Goal: Information Seeking & Learning: Learn about a topic

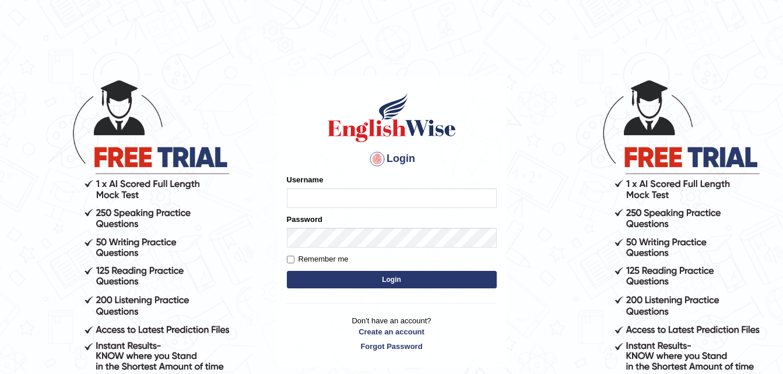
type input "dngwenya"
click at [417, 278] on button "Login" at bounding box center [392, 279] width 210 height 17
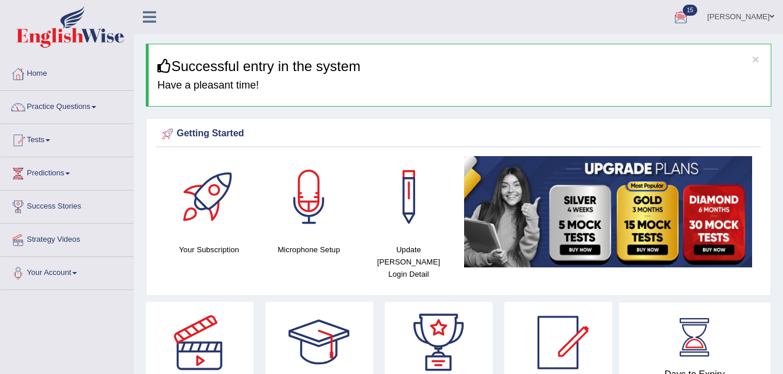
click at [95, 107] on span at bounding box center [94, 107] width 5 height 2
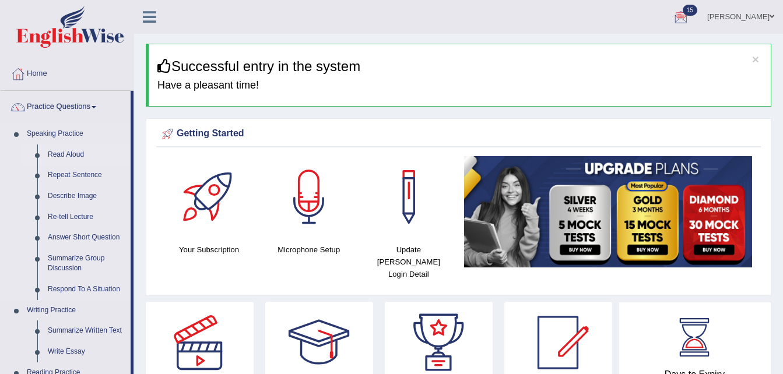
click at [68, 155] on link "Read Aloud" at bounding box center [87, 155] width 88 height 21
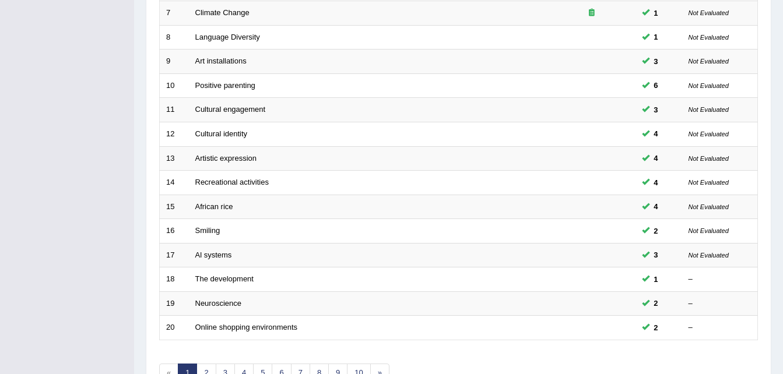
scroll to position [342, 0]
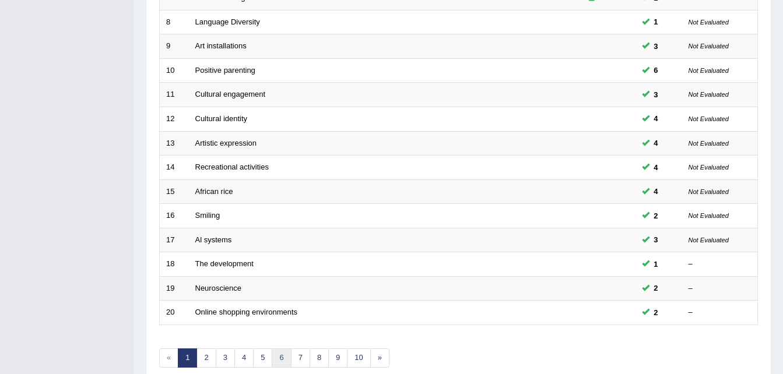
click at [279, 358] on link "6" at bounding box center [281, 358] width 19 height 19
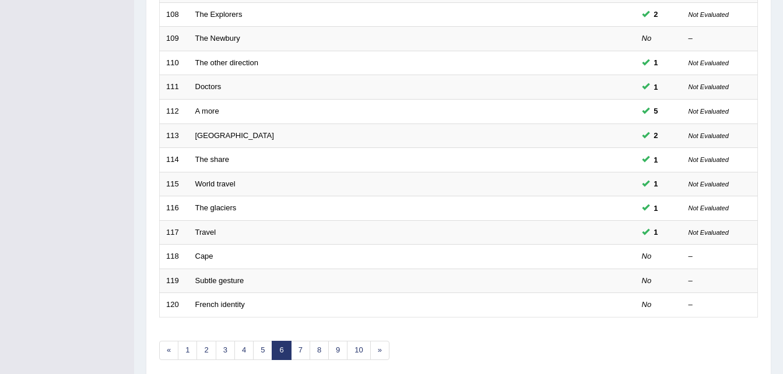
scroll to position [398, 0]
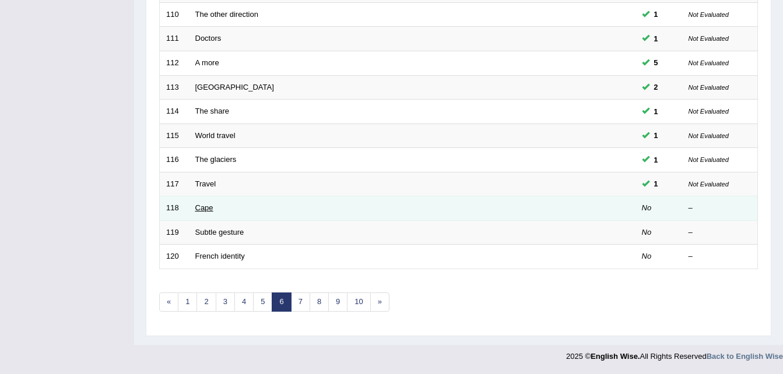
click at [207, 209] on link "Cape" at bounding box center [204, 207] width 18 height 9
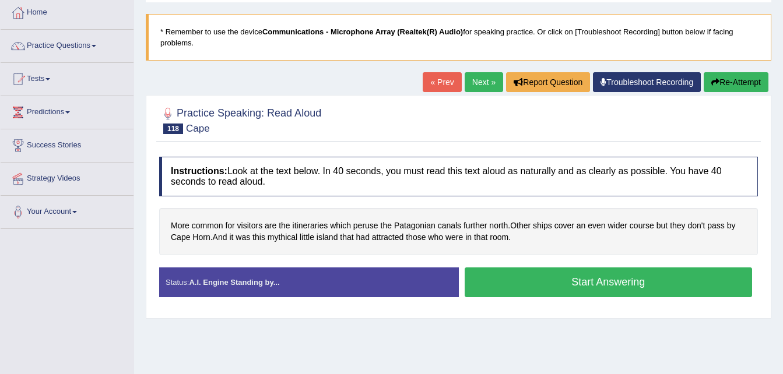
scroll to position [70, 0]
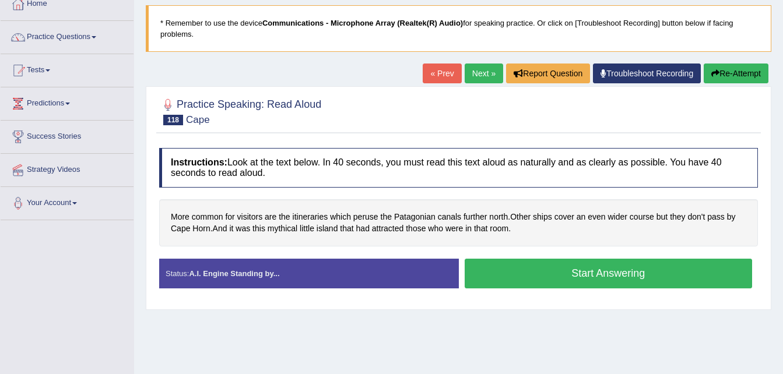
click at [424, 307] on div "Practice Speaking: Read Aloud 118 Cape Instructions: Look at the text below. In…" at bounding box center [458, 197] width 625 height 223
click at [483, 71] on link "Next »" at bounding box center [484, 74] width 38 height 20
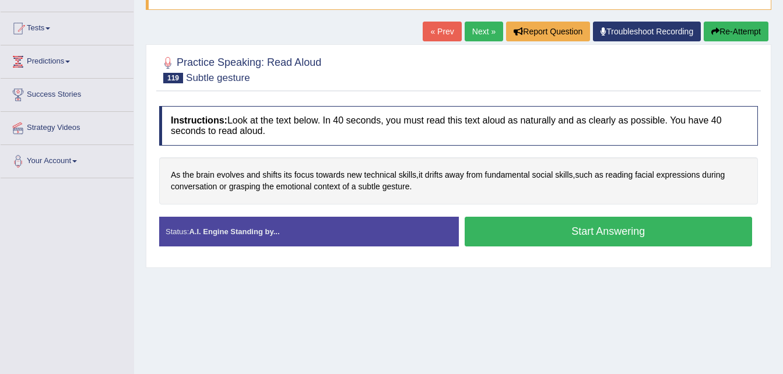
scroll to position [117, 0]
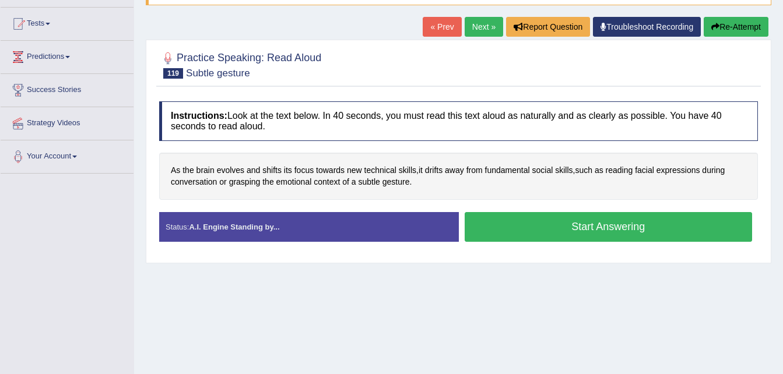
click at [522, 305] on div "Home Practice Speaking: Read [PERSON_NAME] gesture * Remember to use the device…" at bounding box center [458, 174] width 649 height 583
click at [608, 224] on button "Start Answering" at bounding box center [609, 227] width 288 height 30
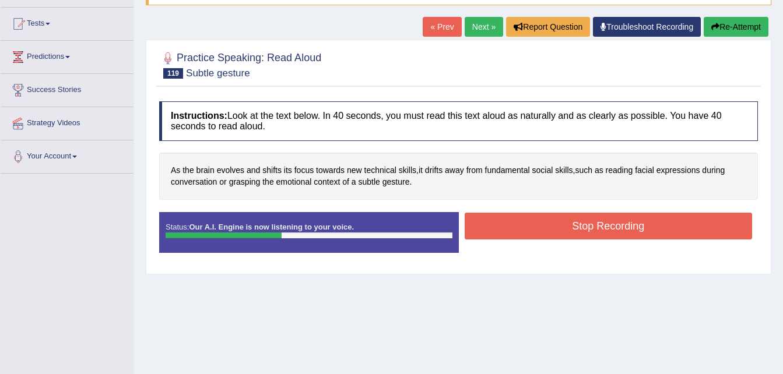
click at [726, 26] on button "Re-Attempt" at bounding box center [736, 27] width 65 height 20
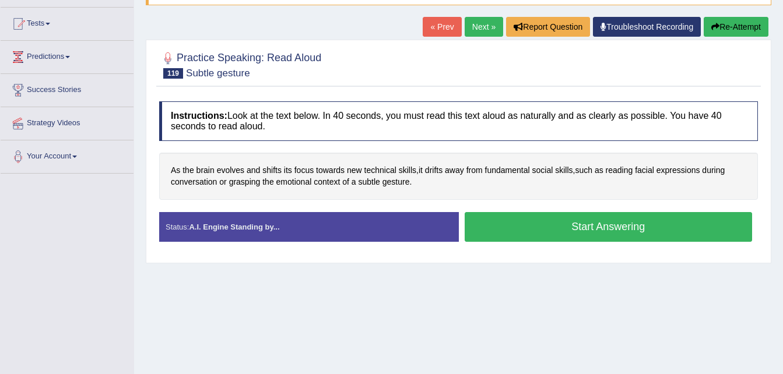
click at [601, 224] on button "Start Answering" at bounding box center [609, 227] width 288 height 30
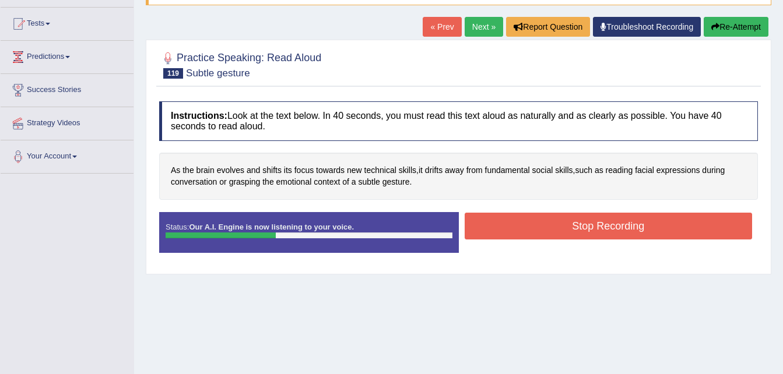
click at [601, 224] on button "Stop Recording" at bounding box center [609, 226] width 288 height 27
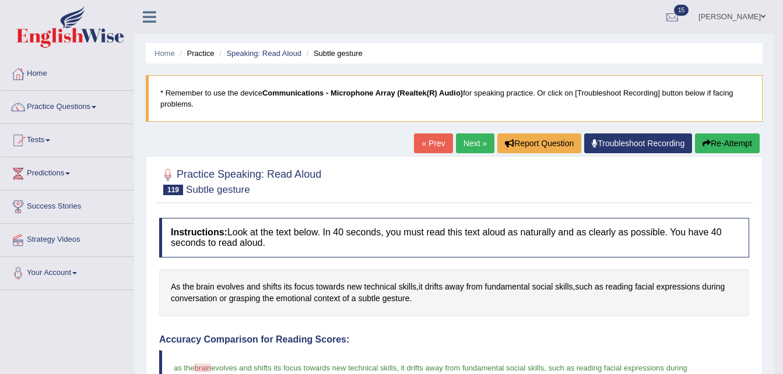
click at [473, 147] on link "Next »" at bounding box center [475, 143] width 38 height 20
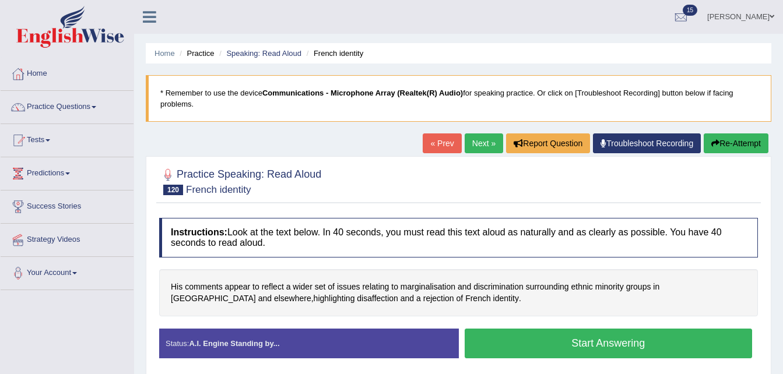
click at [621, 335] on button "Start Answering" at bounding box center [609, 344] width 288 height 30
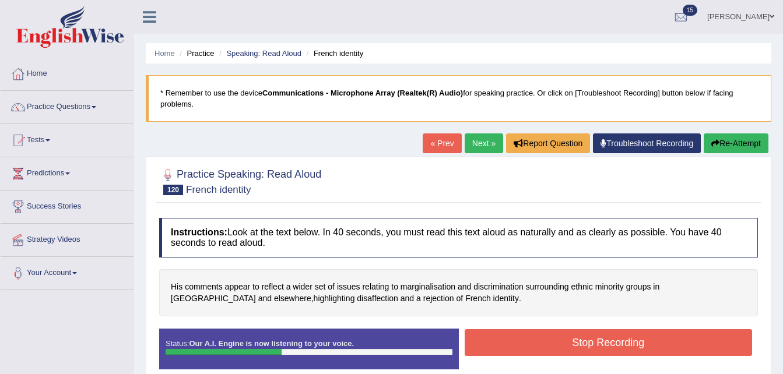
click at [623, 341] on button "Stop Recording" at bounding box center [609, 342] width 288 height 27
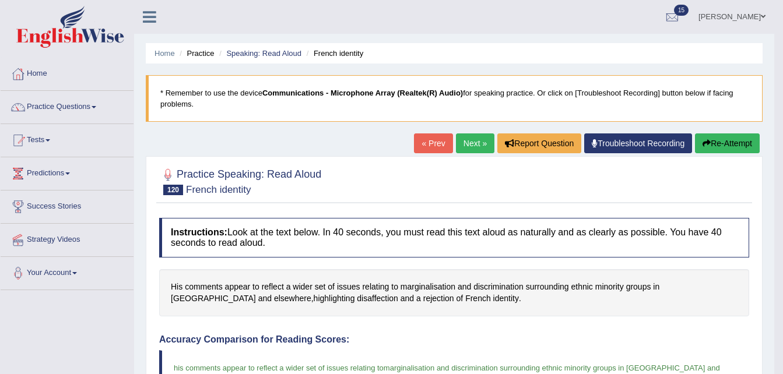
click at [470, 145] on link "Next »" at bounding box center [475, 143] width 38 height 20
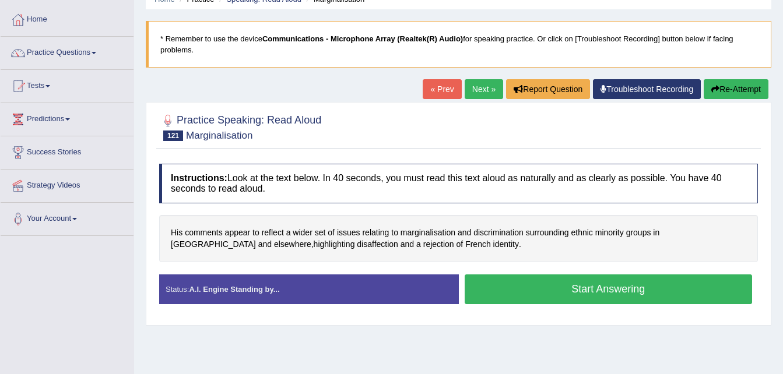
scroll to position [70, 0]
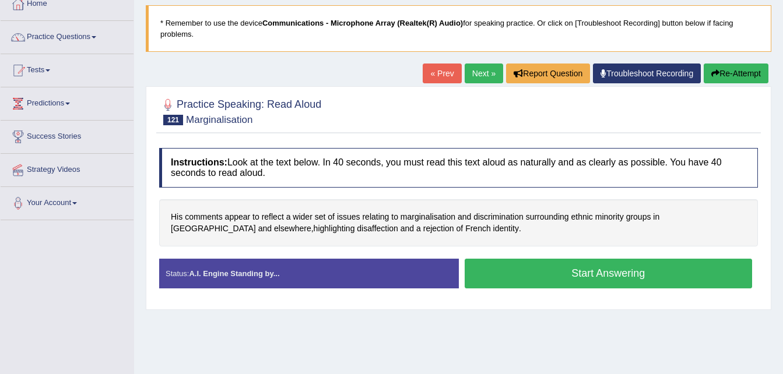
click at [483, 69] on link "Next »" at bounding box center [484, 74] width 38 height 20
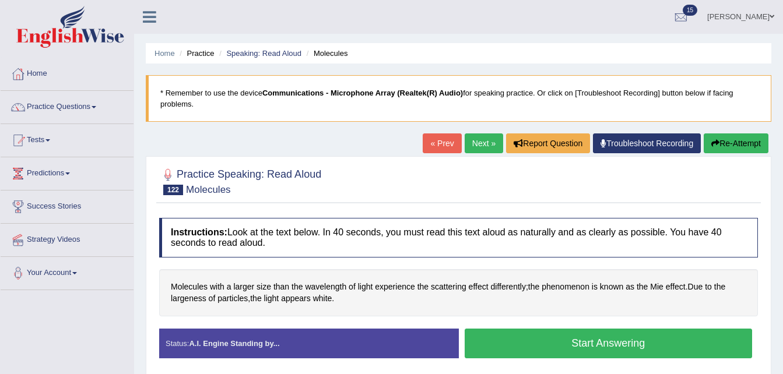
click at [581, 340] on button "Start Answering" at bounding box center [609, 344] width 288 height 30
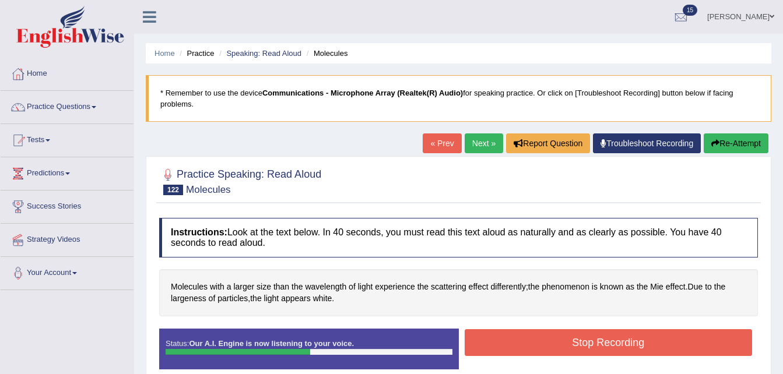
click at [617, 338] on button "Stop Recording" at bounding box center [609, 342] width 288 height 27
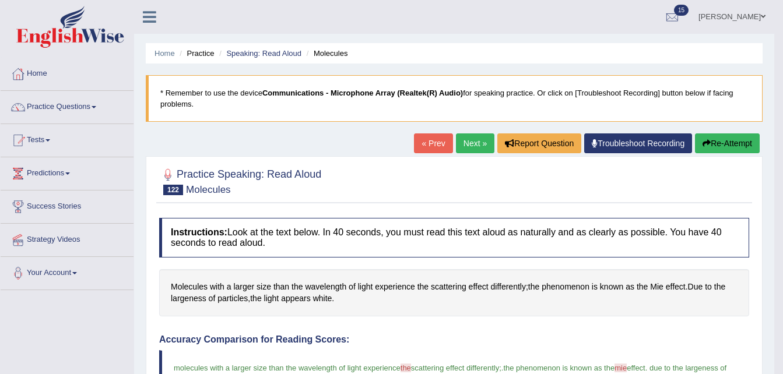
click at [479, 141] on link "Next »" at bounding box center [475, 143] width 38 height 20
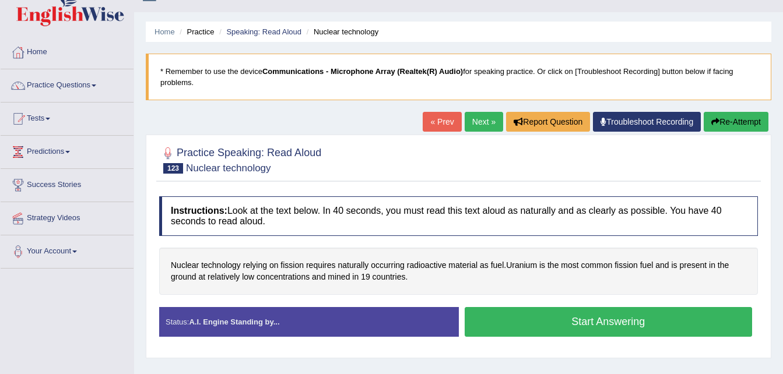
scroll to position [23, 0]
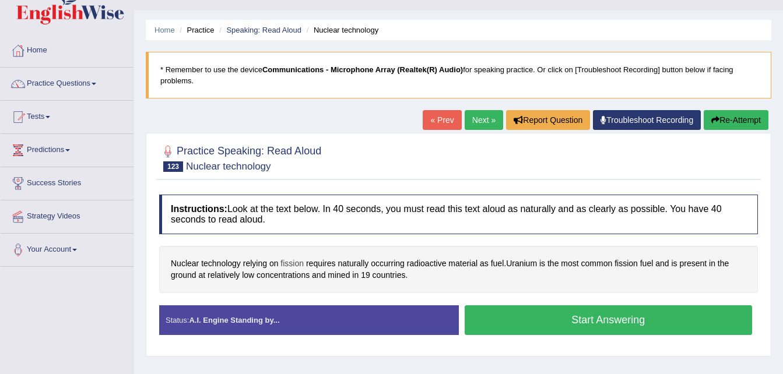
click at [288, 262] on span "fission" at bounding box center [291, 264] width 23 height 12
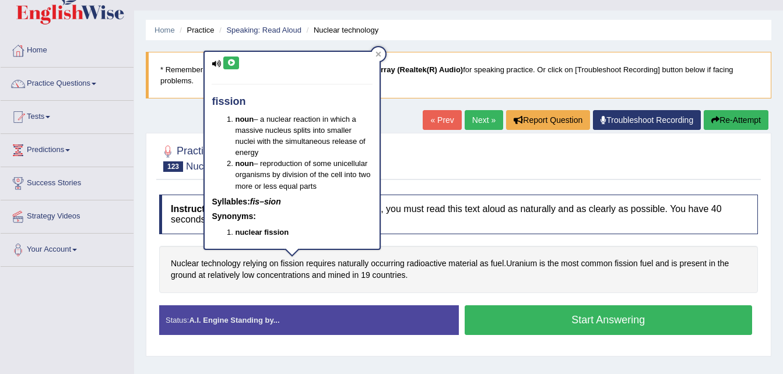
click at [229, 63] on icon at bounding box center [231, 62] width 9 height 7
click at [433, 234] on div "Instructions: Look at the text below. In 40 seconds, you must read this text al…" at bounding box center [458, 269] width 604 height 161
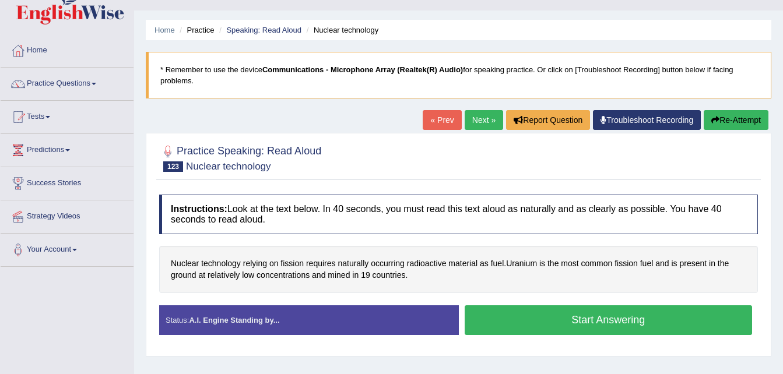
click at [480, 116] on link "Next »" at bounding box center [484, 120] width 38 height 20
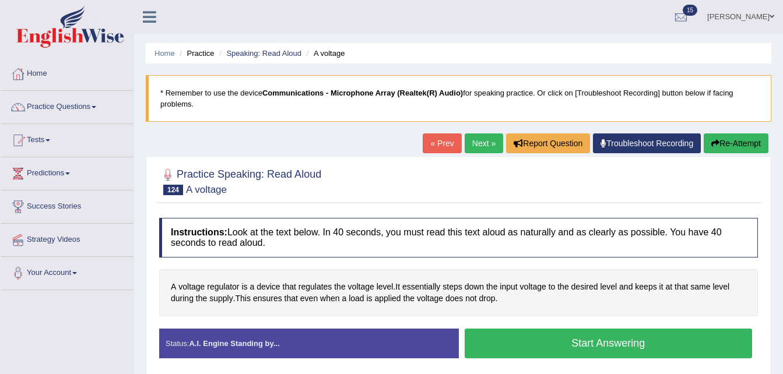
click at [578, 345] on button "Start Answering" at bounding box center [609, 344] width 288 height 30
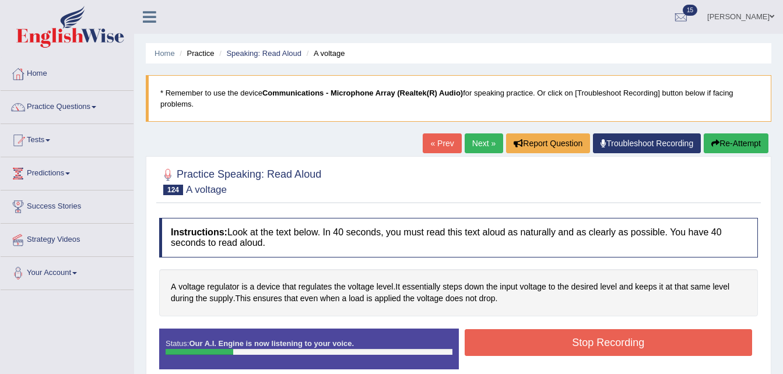
click at [734, 145] on button "Re-Attempt" at bounding box center [736, 143] width 65 height 20
click at [624, 341] on button "Stop Recording" at bounding box center [609, 342] width 288 height 27
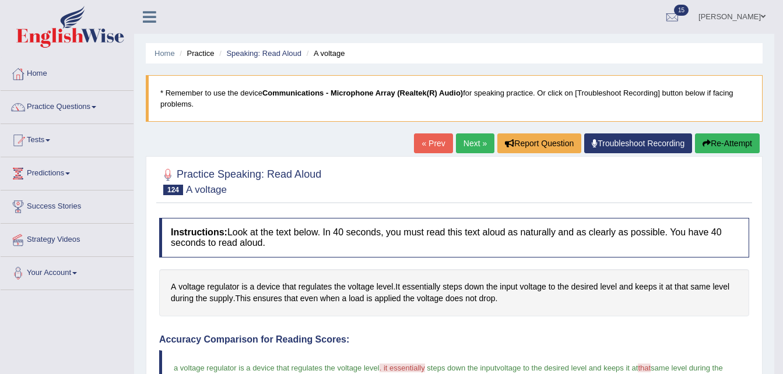
click at [782, 367] on body "Toggle navigation Home Practice Questions Speaking Practice Read Aloud Repeat S…" at bounding box center [391, 187] width 783 height 374
click at [98, 103] on link "Practice Questions" at bounding box center [67, 105] width 133 height 29
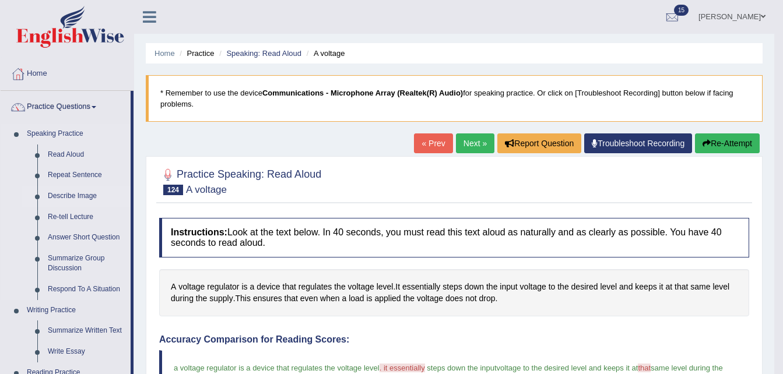
click at [65, 194] on link "Describe Image" at bounding box center [87, 196] width 88 height 21
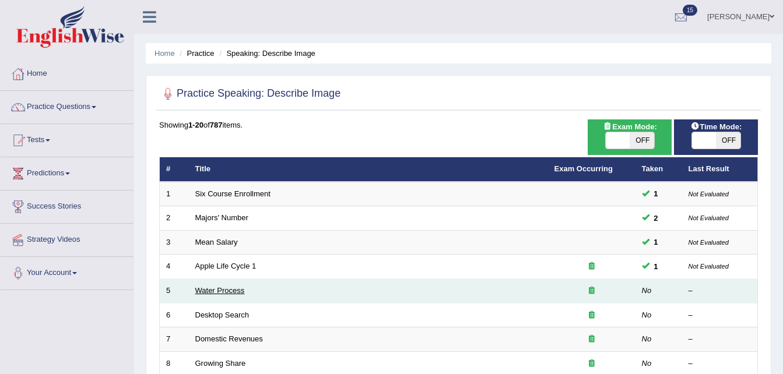
click at [227, 291] on link "Water Process" at bounding box center [220, 290] width 50 height 9
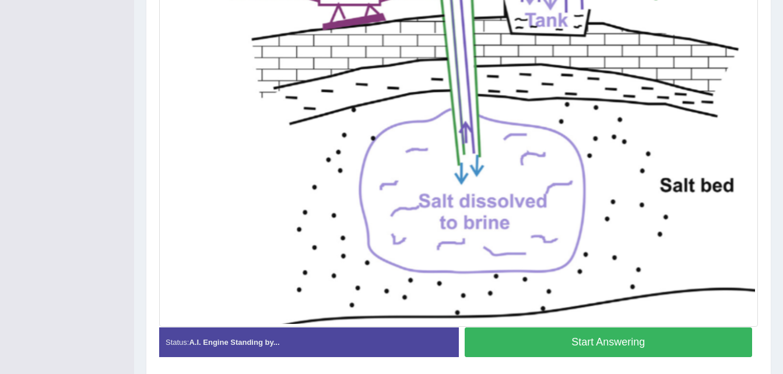
scroll to position [350, 0]
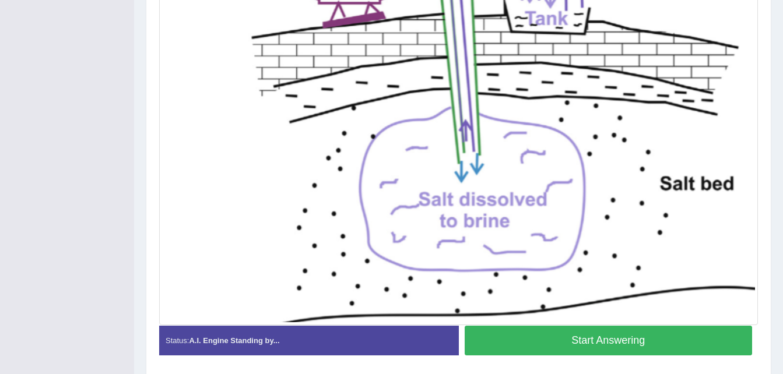
click at [602, 334] on button "Start Answering" at bounding box center [609, 341] width 288 height 30
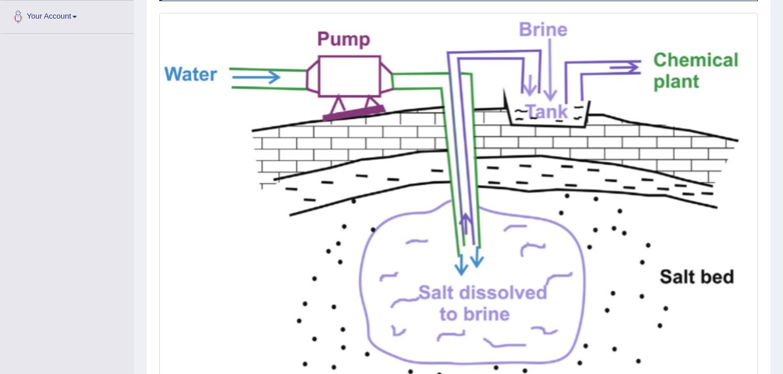
scroll to position [233, 0]
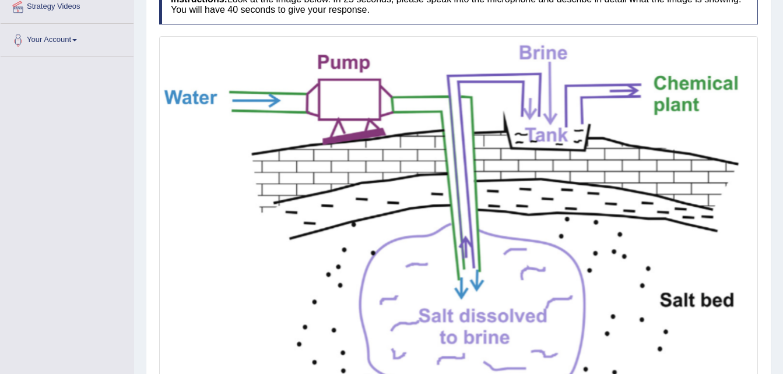
click at [726, 224] on img at bounding box center [458, 239] width 593 height 400
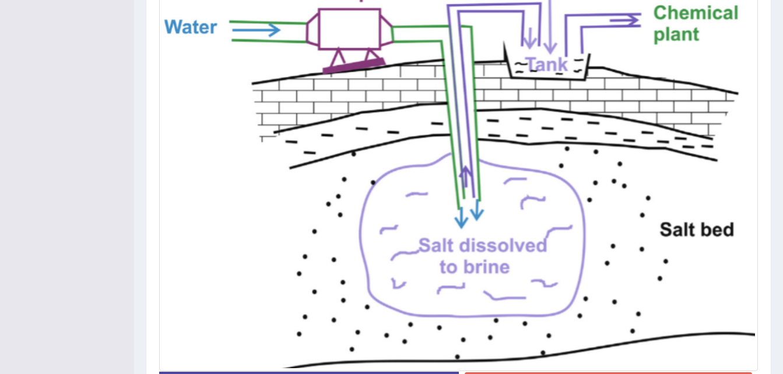
scroll to position [326, 0]
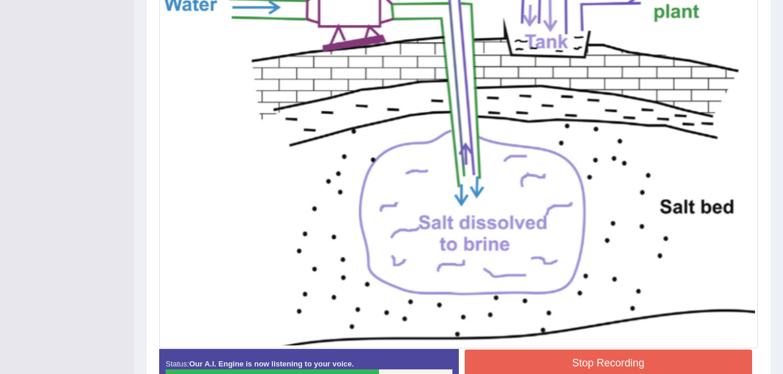
click at [655, 359] on button "Stop Recording" at bounding box center [609, 363] width 288 height 27
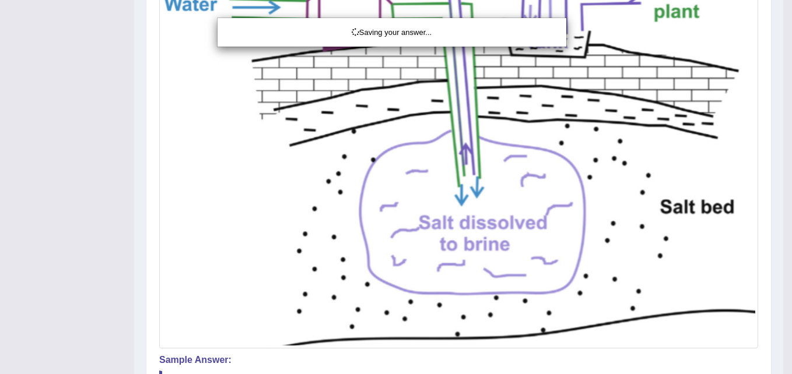
click at [782, 2] on div "Saving your answer..." at bounding box center [396, 187] width 792 height 374
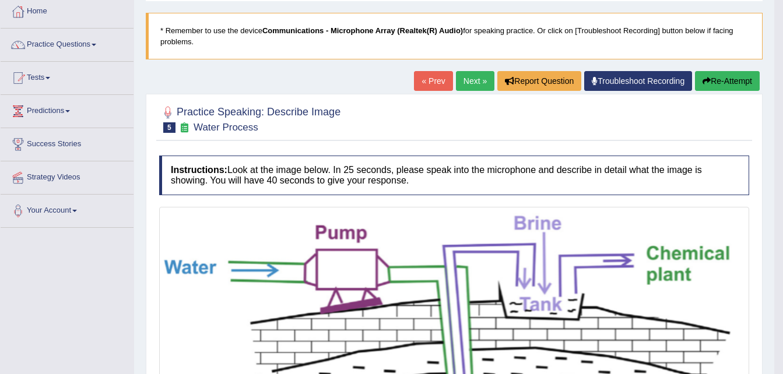
scroll to position [0, 0]
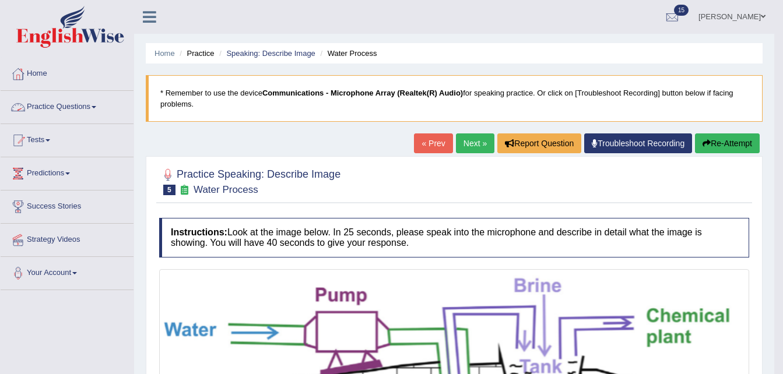
click at [96, 106] on span at bounding box center [94, 107] width 5 height 2
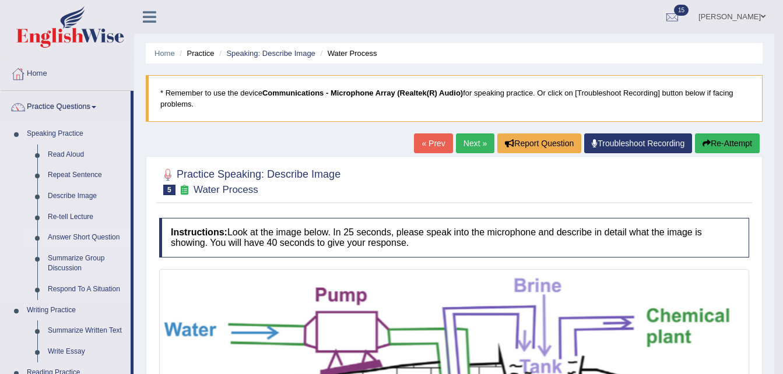
click at [86, 237] on link "Answer Short Question" at bounding box center [87, 237] width 88 height 21
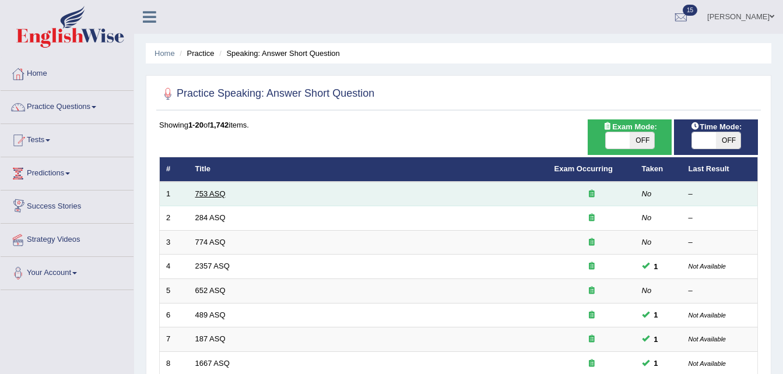
click at [203, 197] on link "753 ASQ" at bounding box center [210, 193] width 30 height 9
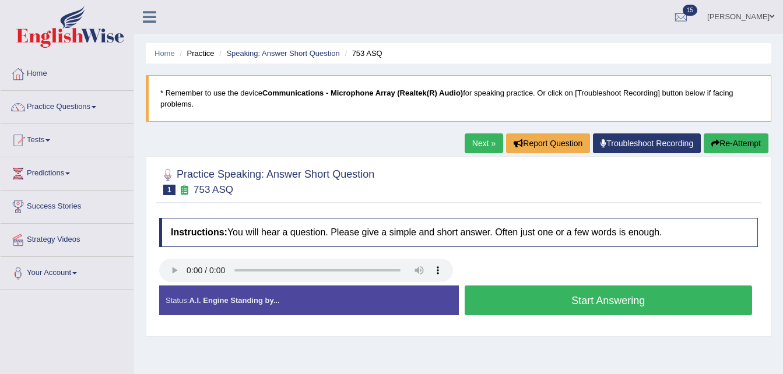
click at [621, 300] on button "Start Answering" at bounding box center [609, 301] width 288 height 30
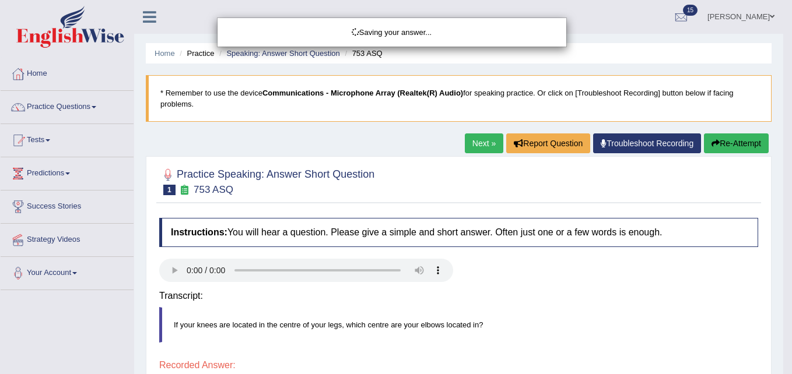
click at [782, 368] on div "Saving your answer..." at bounding box center [396, 187] width 792 height 374
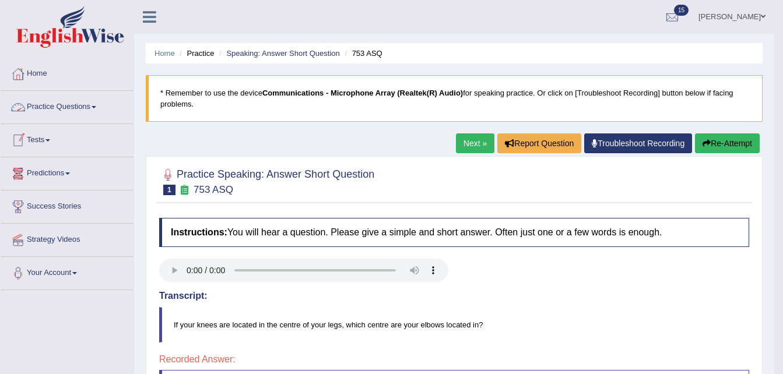
click at [97, 104] on link "Practice Questions" at bounding box center [67, 105] width 133 height 29
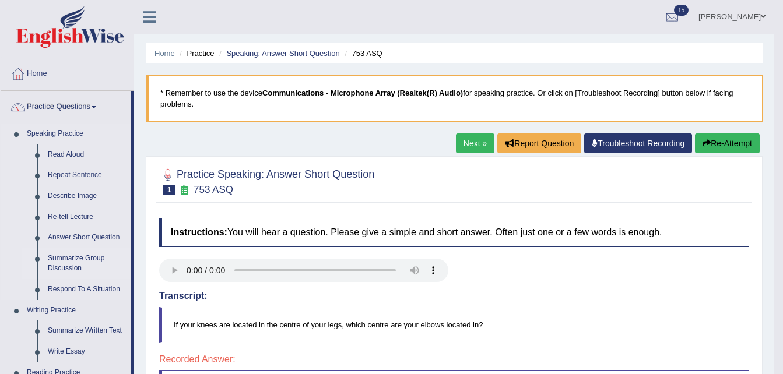
click at [67, 258] on link "Summarize Group Discussion" at bounding box center [87, 263] width 88 height 31
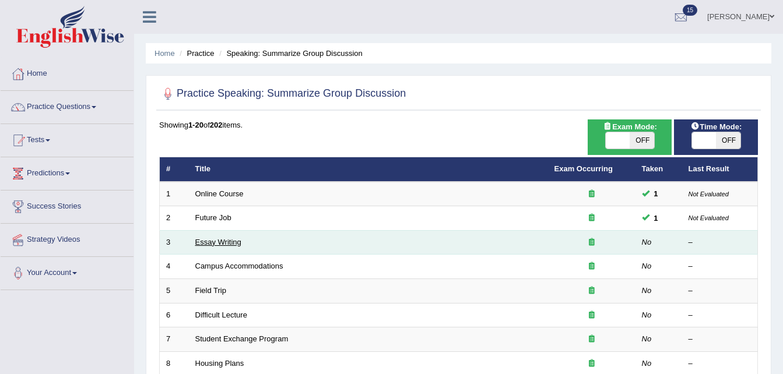
click at [224, 241] on link "Essay Writing" at bounding box center [218, 242] width 46 height 9
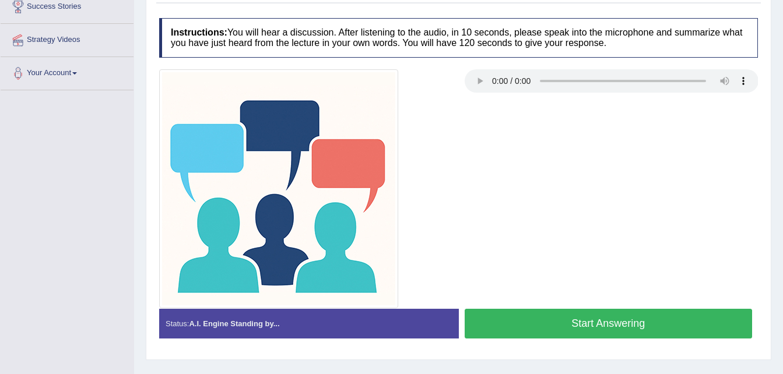
scroll to position [210, 0]
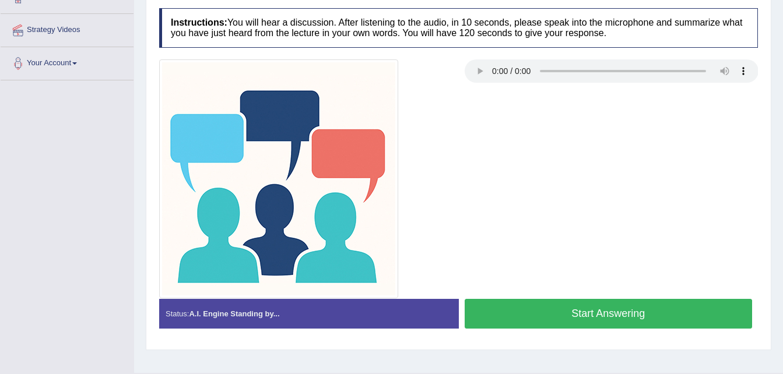
click at [634, 311] on button "Start Answering" at bounding box center [609, 314] width 288 height 30
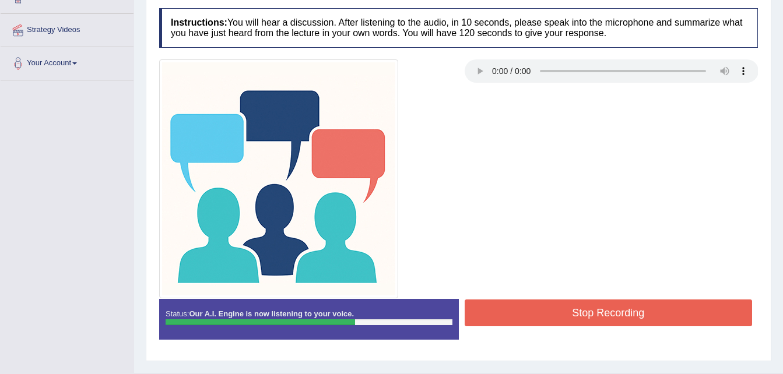
click at [634, 311] on button "Stop Recording" at bounding box center [609, 313] width 288 height 27
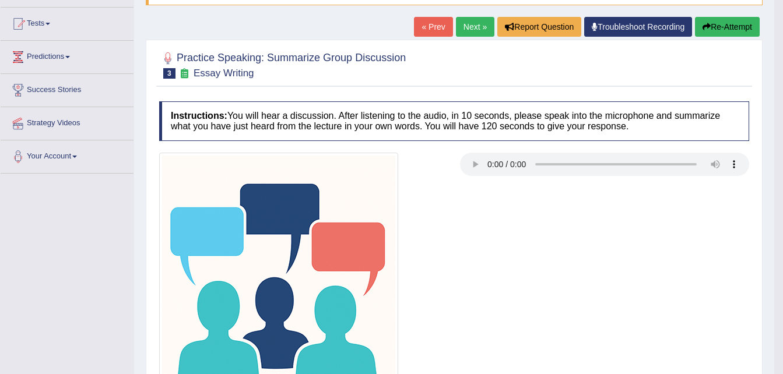
scroll to position [71, 0]
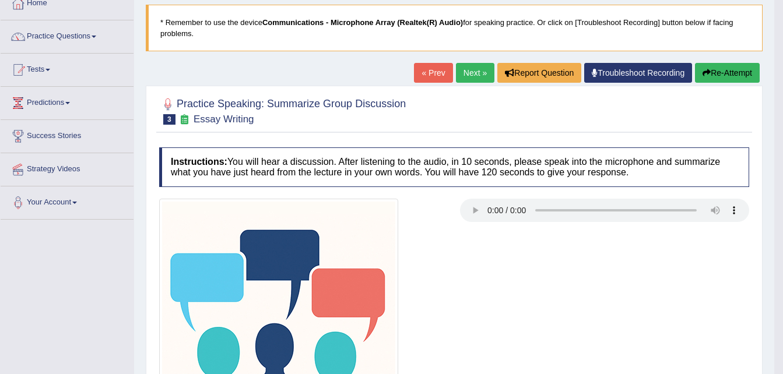
click at [475, 70] on link "Next »" at bounding box center [475, 73] width 38 height 20
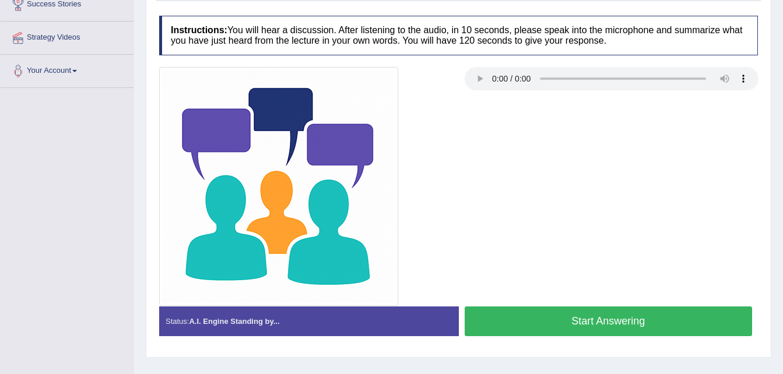
scroll to position [224, 0]
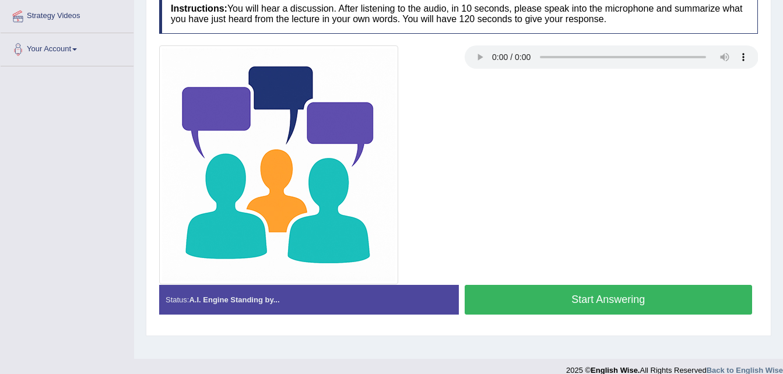
click at [677, 293] on button "Start Answering" at bounding box center [609, 300] width 288 height 30
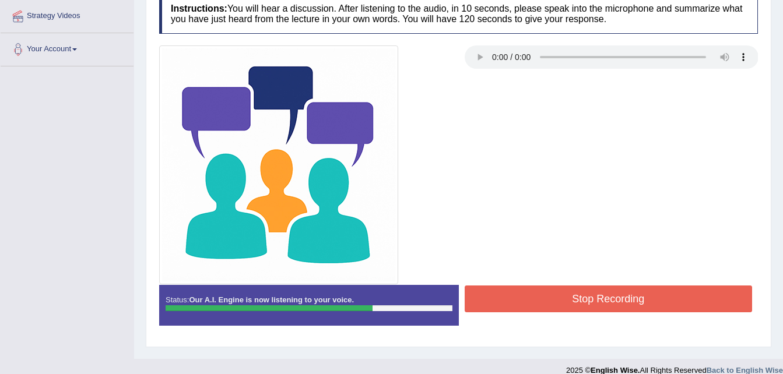
click at [682, 298] on button "Stop Recording" at bounding box center [609, 299] width 288 height 27
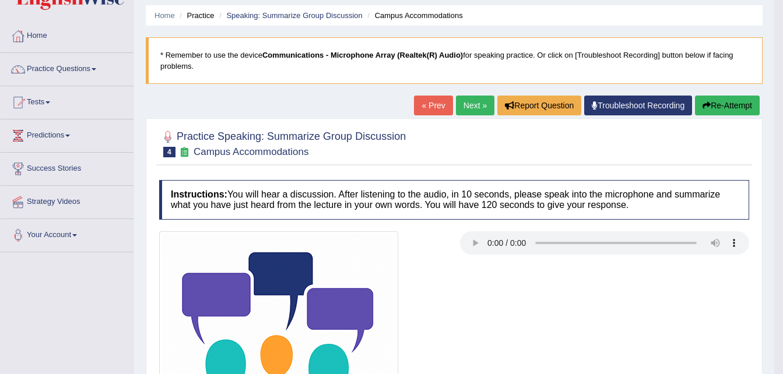
scroll to position [0, 0]
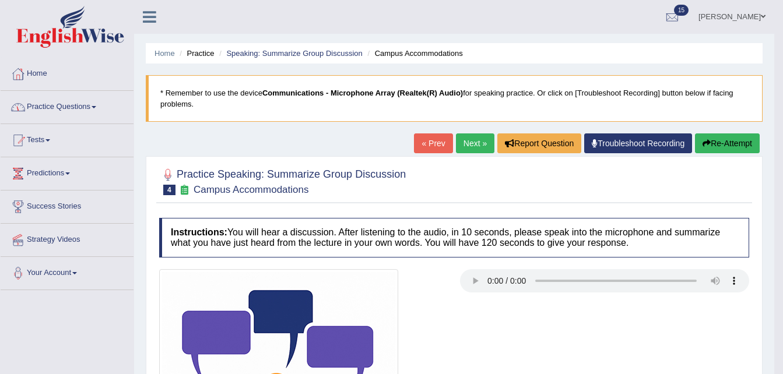
click at [96, 106] on span at bounding box center [94, 107] width 5 height 2
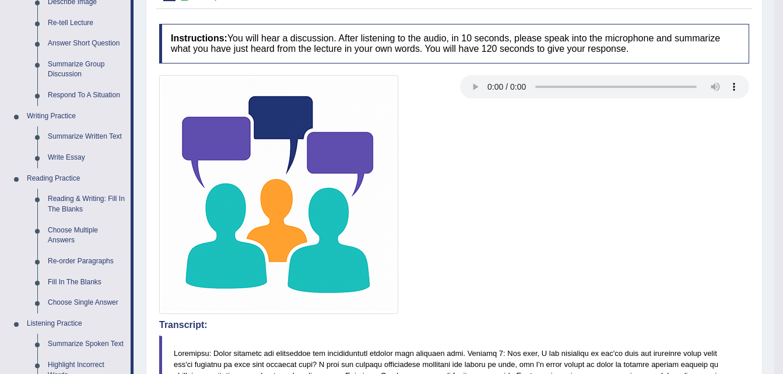
scroll to position [187, 0]
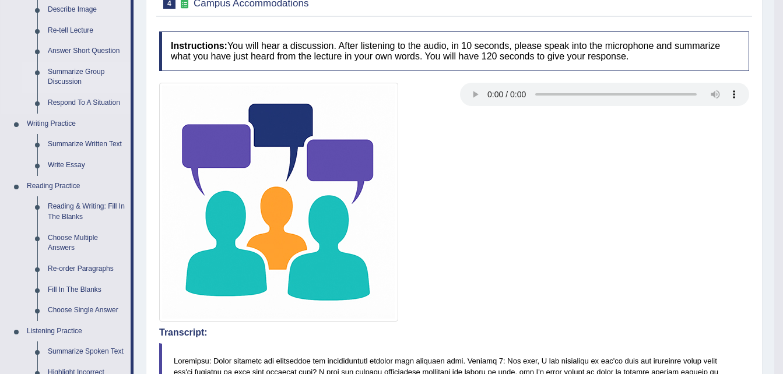
click at [90, 73] on link "Summarize Group Discussion" at bounding box center [87, 77] width 88 height 31
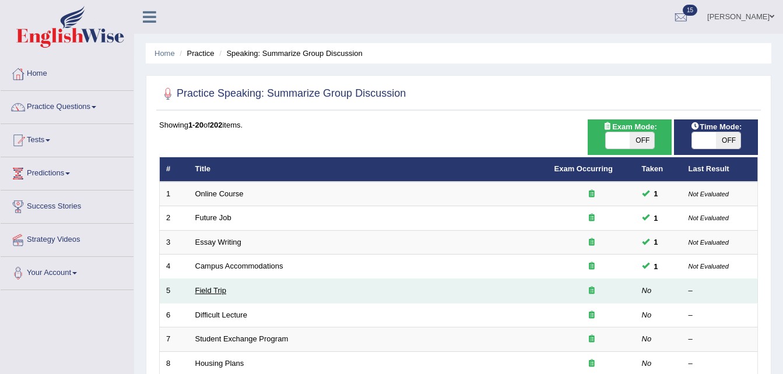
click at [216, 289] on link "Field Trip" at bounding box center [210, 290] width 31 height 9
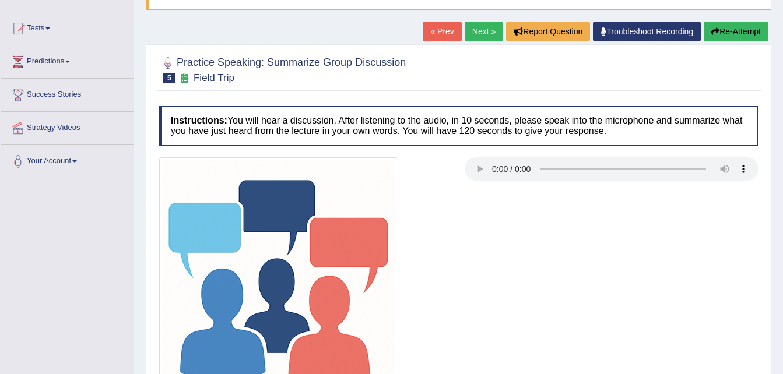
scroll to position [101, 0]
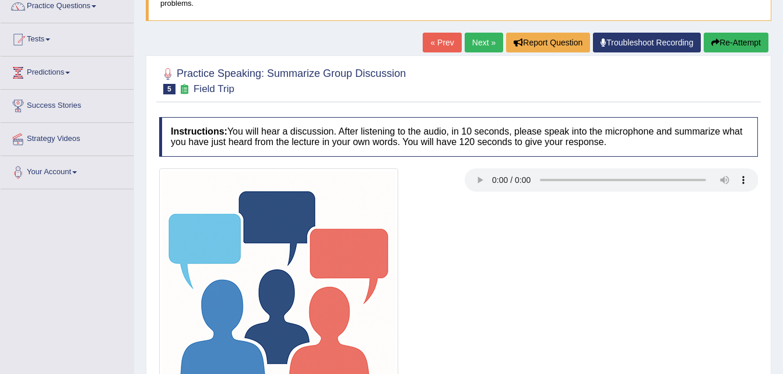
click at [484, 45] on link "Next »" at bounding box center [484, 43] width 38 height 20
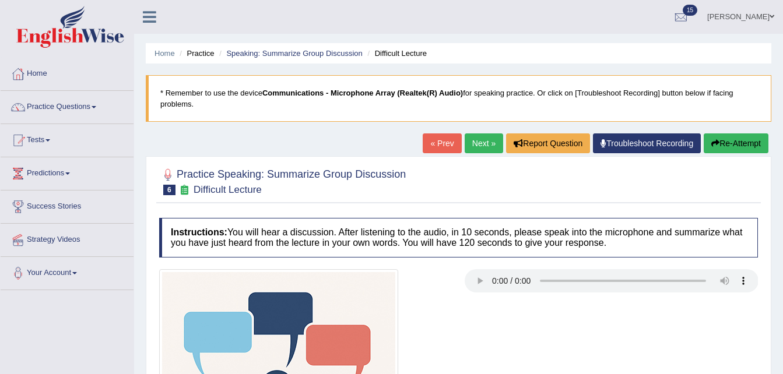
click at [476, 142] on div "Home Practice Speaking: Summarize Group Discussion Difficult Lecture * Remember…" at bounding box center [458, 291] width 649 height 583
click at [476, 142] on link "Next »" at bounding box center [484, 143] width 38 height 20
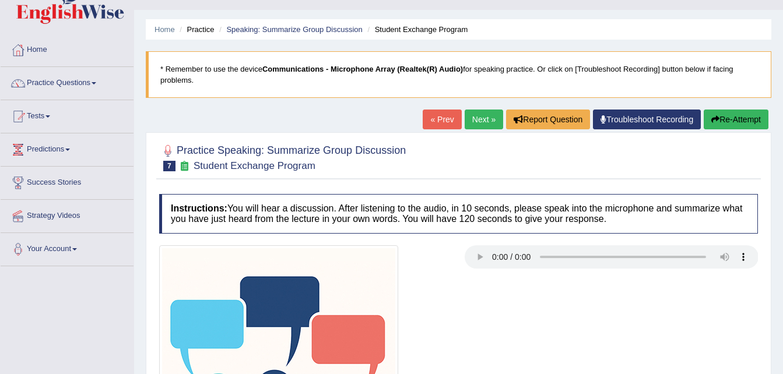
scroll to position [23, 0]
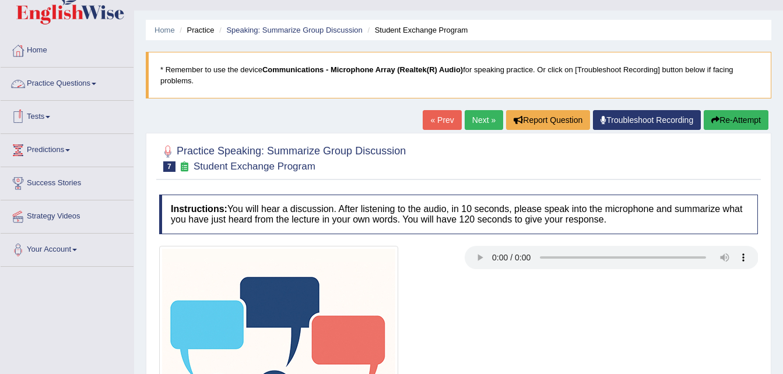
click at [96, 82] on link "Practice Questions" at bounding box center [67, 82] width 133 height 29
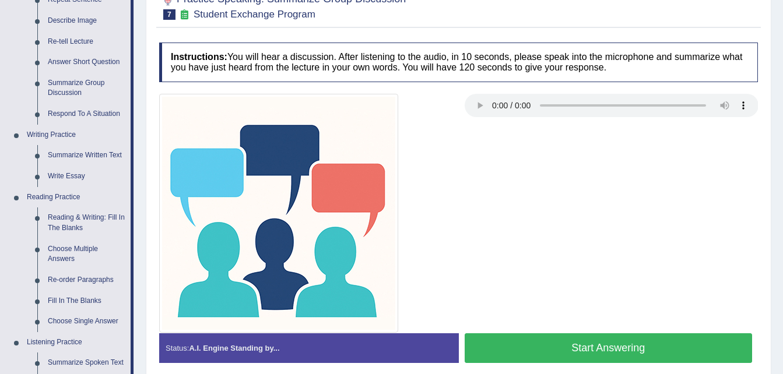
scroll to position [187, 0]
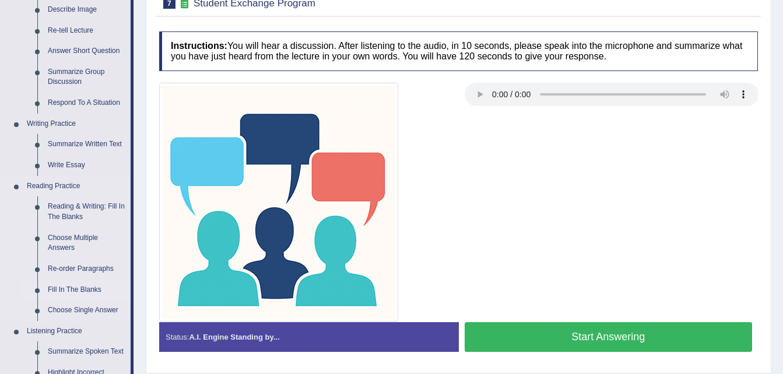
click at [87, 290] on link "Fill In The Blanks" at bounding box center [87, 290] width 88 height 21
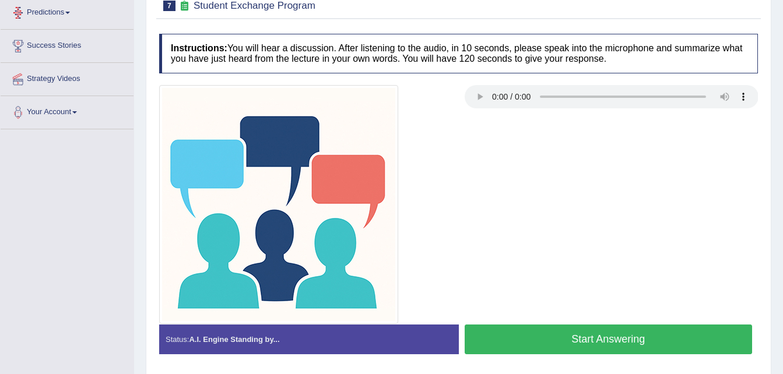
scroll to position [238, 0]
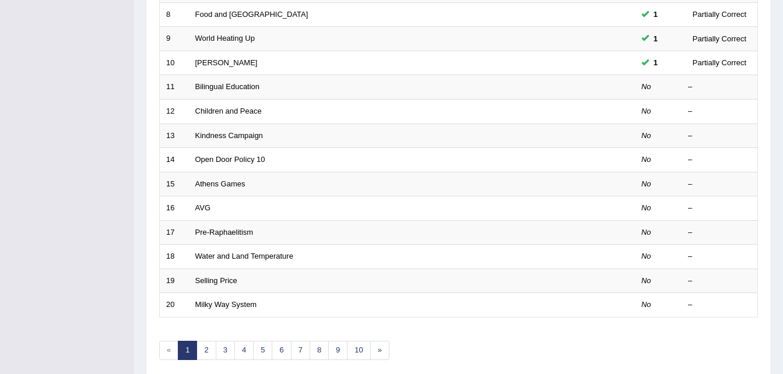
scroll to position [398, 0]
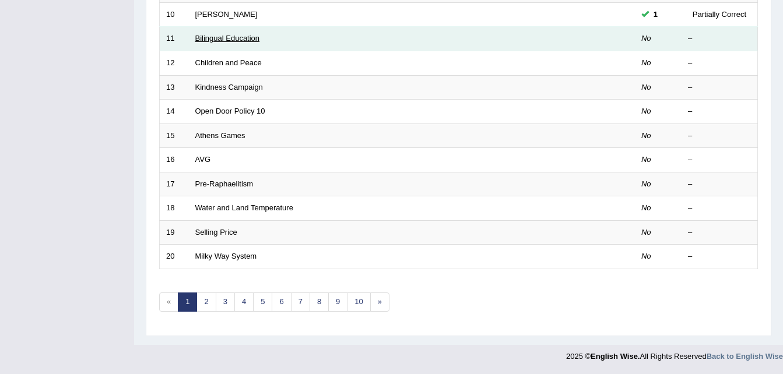
click at [210, 40] on link "Bilingual Education" at bounding box center [227, 38] width 65 height 9
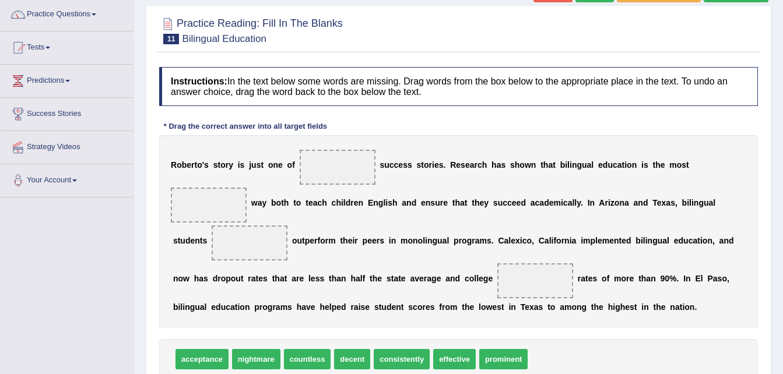
scroll to position [117, 0]
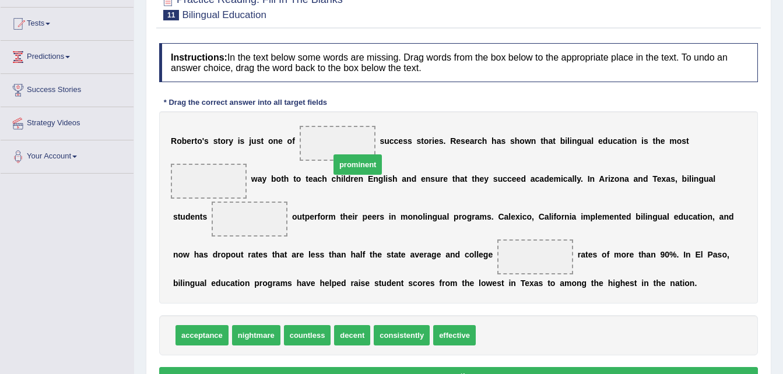
drag, startPoint x: 495, startPoint y: 319, endPoint x: 347, endPoint y: 147, distance: 227.4
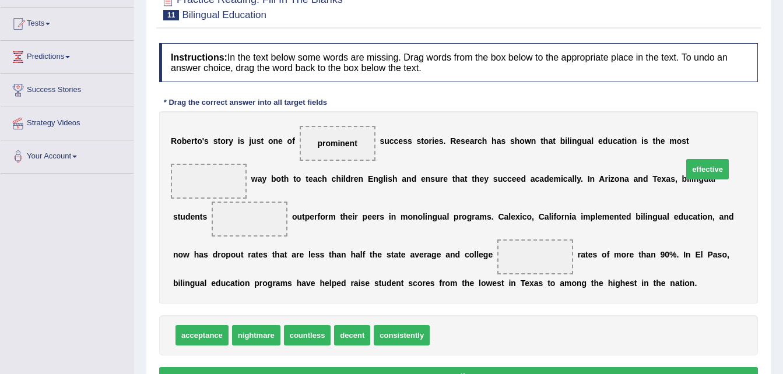
drag, startPoint x: 445, startPoint y: 312, endPoint x: 698, endPoint y: 146, distance: 302.7
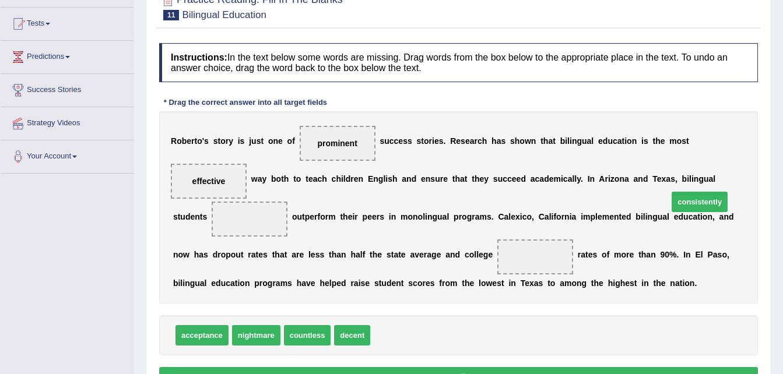
drag, startPoint x: 397, startPoint y: 314, endPoint x: 695, endPoint y: 181, distance: 325.9
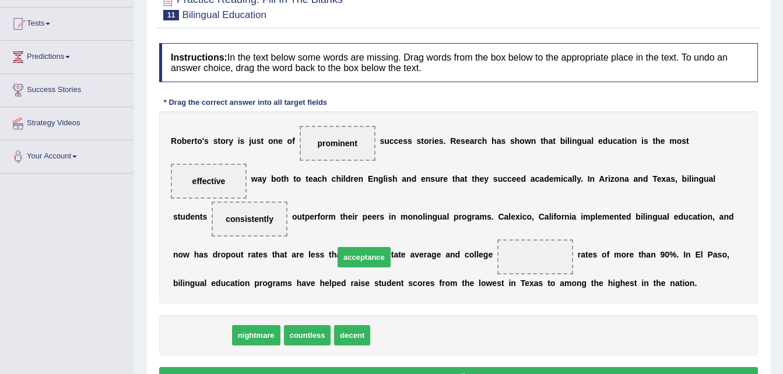
drag, startPoint x: 208, startPoint y: 315, endPoint x: 370, endPoint y: 237, distance: 179.9
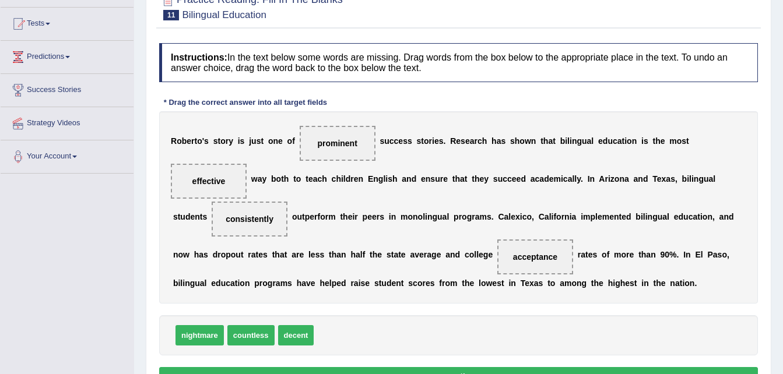
click at [435, 367] on button "Verify" at bounding box center [458, 377] width 599 height 20
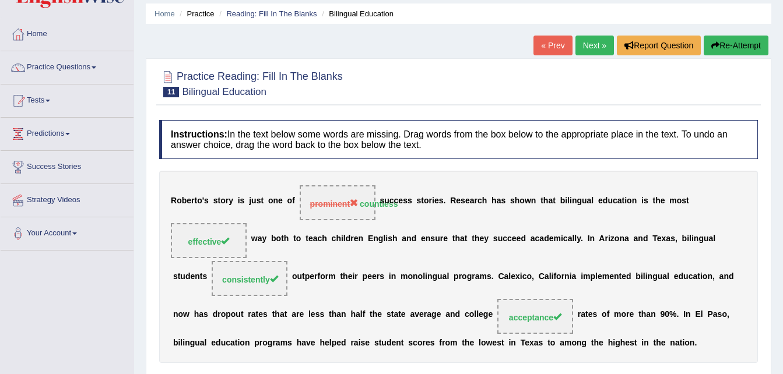
scroll to position [23, 0]
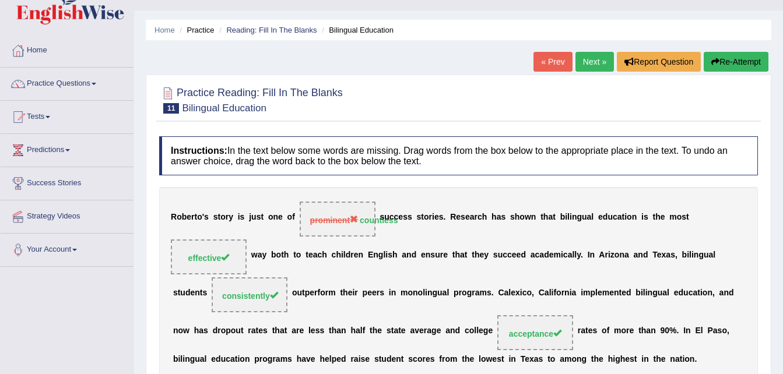
click at [589, 59] on link "Next »" at bounding box center [594, 62] width 38 height 20
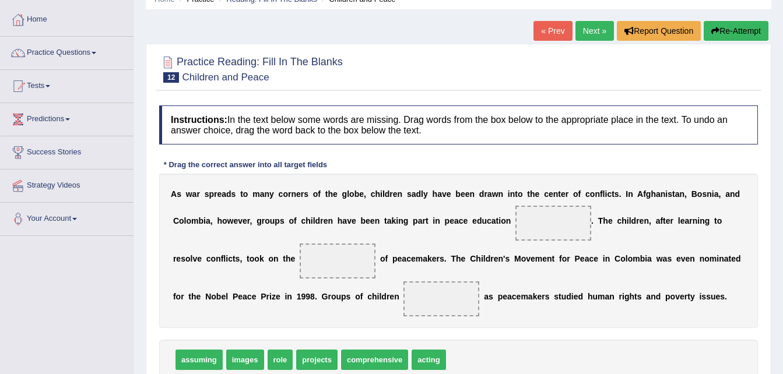
scroll to position [70, 0]
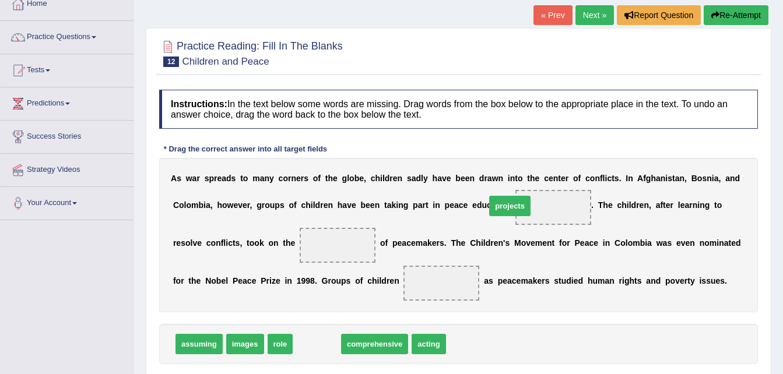
drag, startPoint x: 315, startPoint y: 343, endPoint x: 507, endPoint y: 205, distance: 235.9
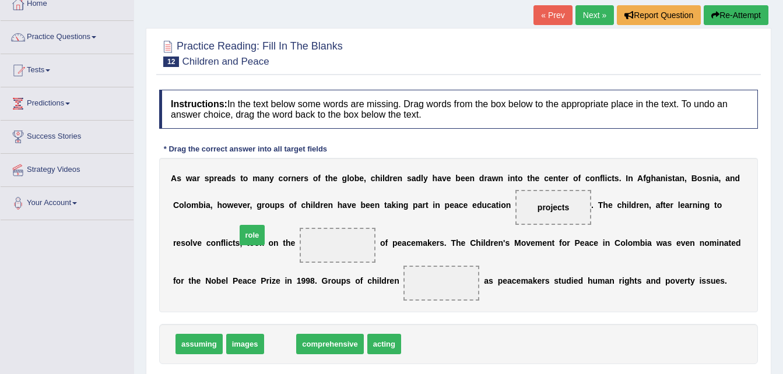
drag, startPoint x: 277, startPoint y: 346, endPoint x: 249, endPoint y: 237, distance: 112.5
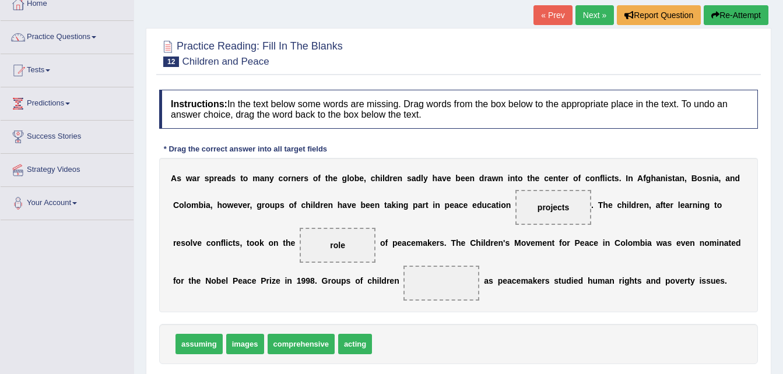
click at [352, 349] on span "acting" at bounding box center [355, 344] width 34 height 20
drag, startPoint x: 352, startPoint y: 349, endPoint x: 314, endPoint y: 282, distance: 77.8
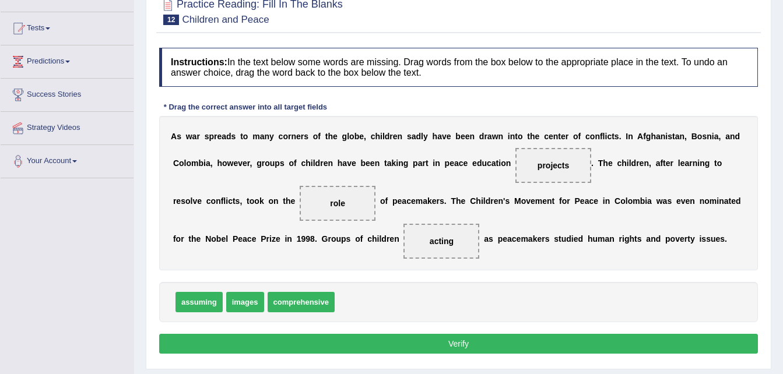
scroll to position [117, 0]
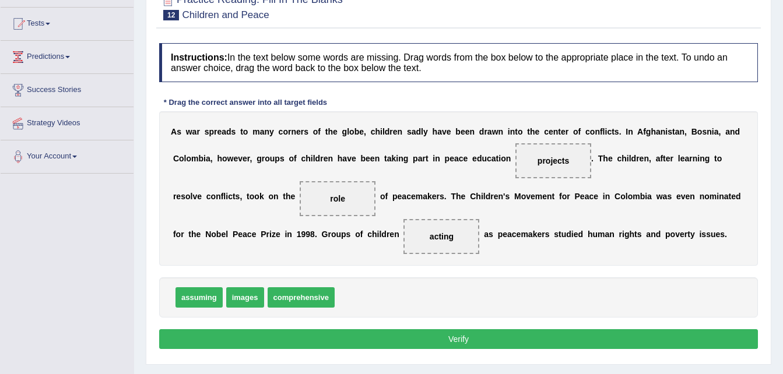
click at [646, 335] on button "Verify" at bounding box center [458, 339] width 599 height 20
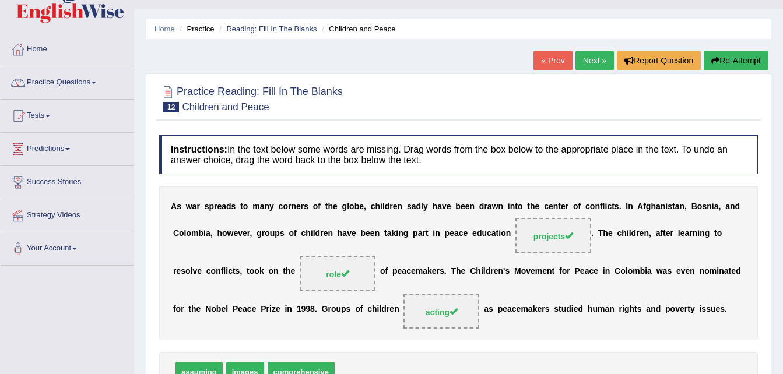
scroll to position [23, 0]
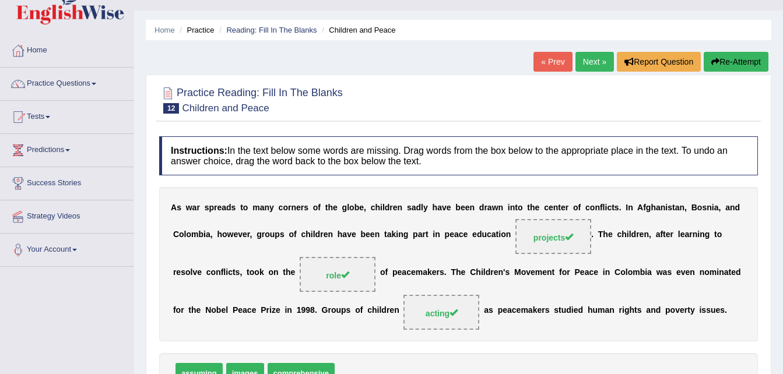
click at [591, 64] on link "Next »" at bounding box center [594, 62] width 38 height 20
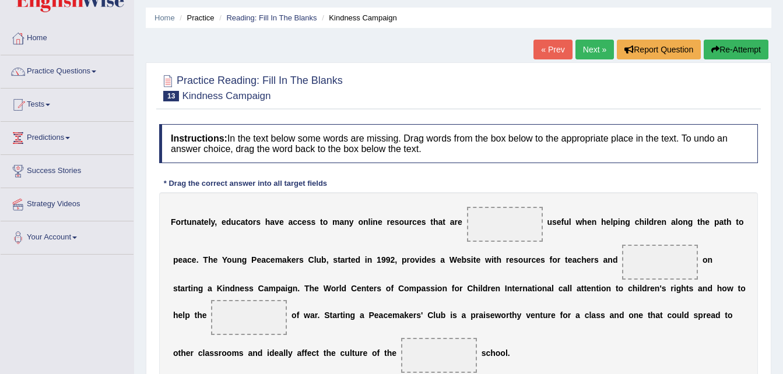
scroll to position [47, 0]
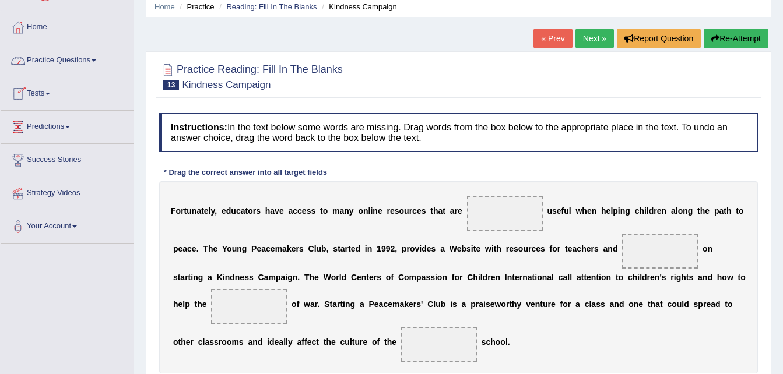
click at [99, 62] on link "Practice Questions" at bounding box center [67, 58] width 133 height 29
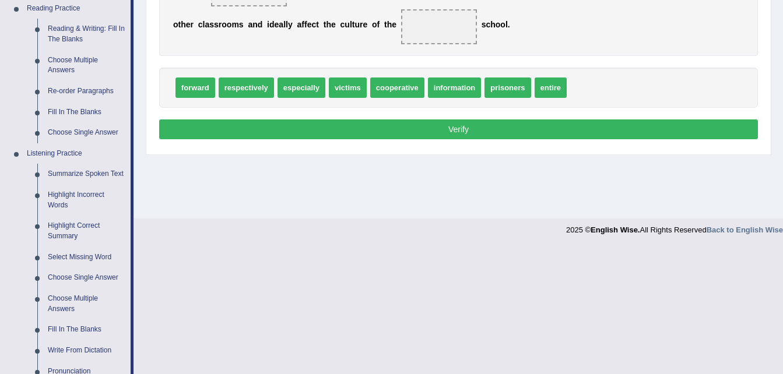
scroll to position [403, 0]
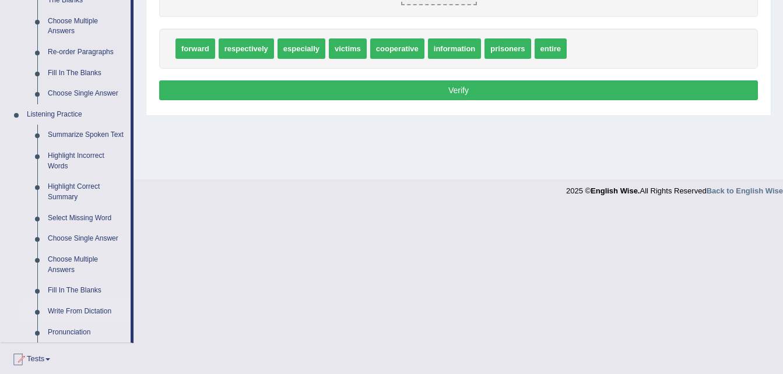
click at [69, 311] on link "Write From Dictation" at bounding box center [87, 311] width 88 height 21
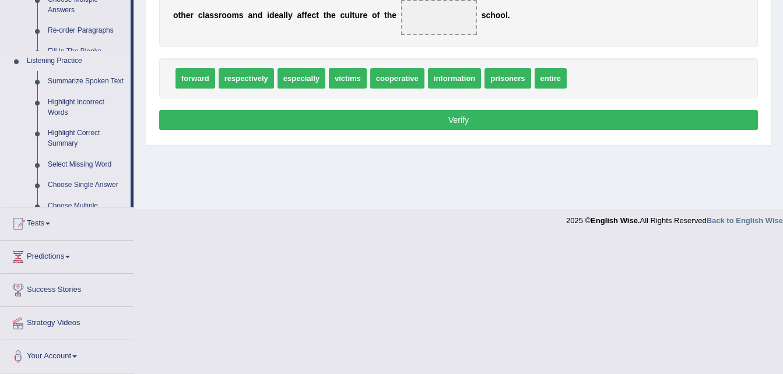
scroll to position [238, 0]
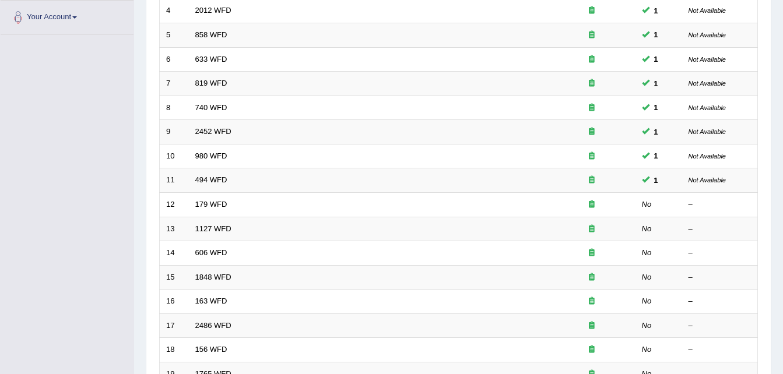
scroll to position [279, 0]
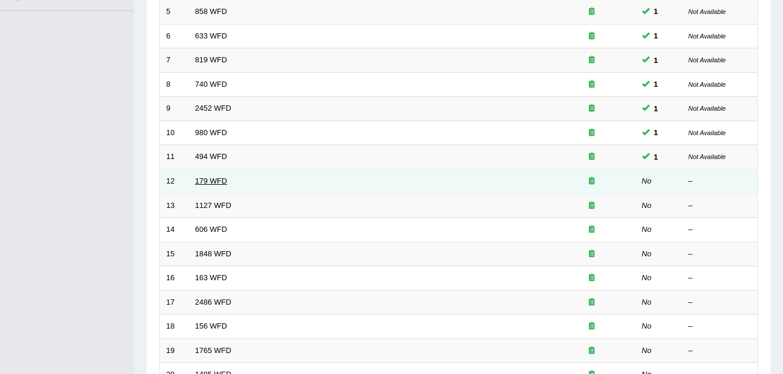
click at [206, 182] on link "179 WFD" at bounding box center [211, 181] width 32 height 9
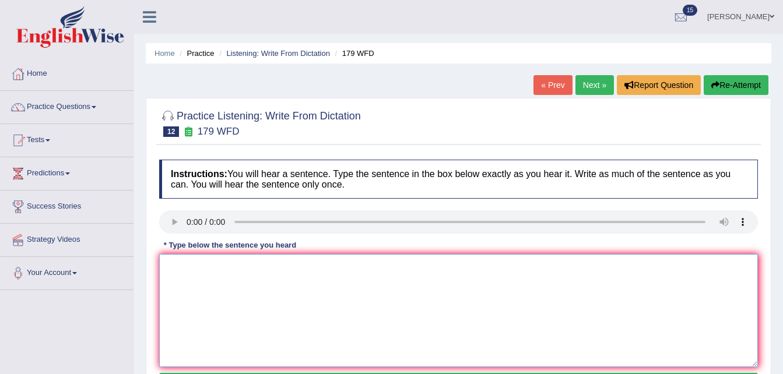
click at [177, 273] on textarea at bounding box center [458, 310] width 599 height 113
click at [356, 265] on textarea "Lectures are the oldest and formal teaching method at the university" at bounding box center [458, 310] width 599 height 113
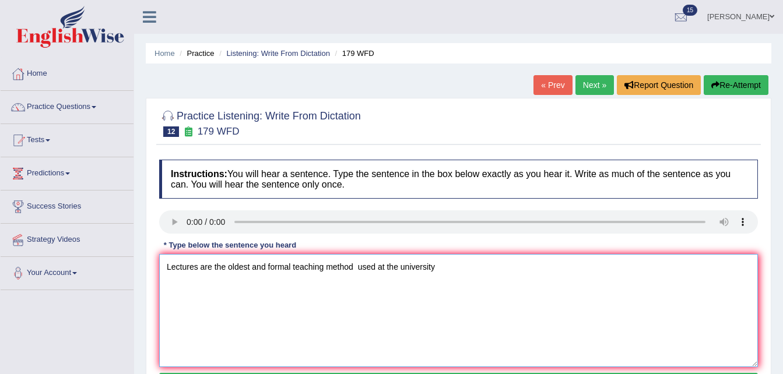
click at [360, 266] on textarea "Lectures are the oldest and formal teaching method used at the university" at bounding box center [458, 310] width 599 height 113
click at [440, 272] on textarea "Lectures are the oldest and formal teaching method used at the university" at bounding box center [458, 310] width 599 height 113
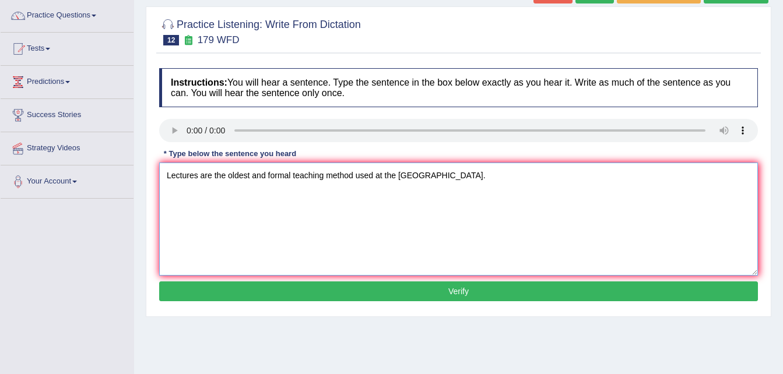
scroll to position [93, 0]
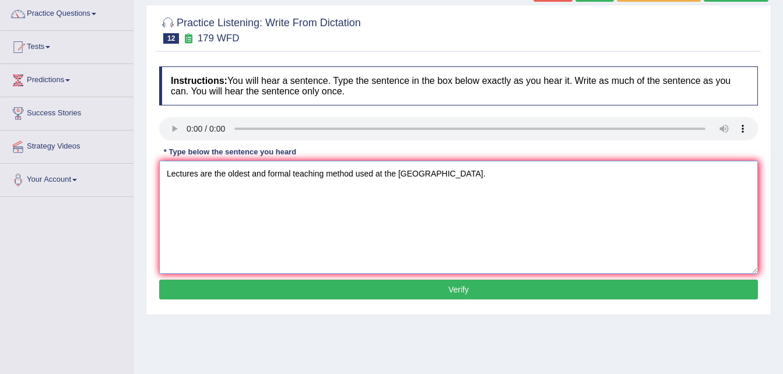
type textarea "Lectures are the oldest and formal teaching method used at the university unive…"
click at [451, 283] on button "Verify" at bounding box center [458, 290] width 599 height 20
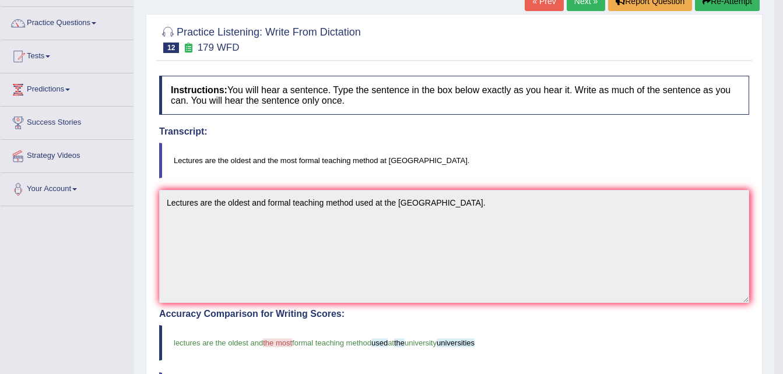
scroll to position [70, 0]
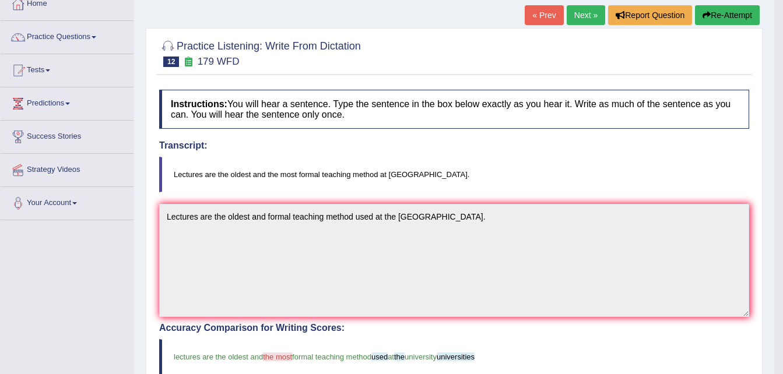
click at [582, 12] on link "Next »" at bounding box center [586, 15] width 38 height 20
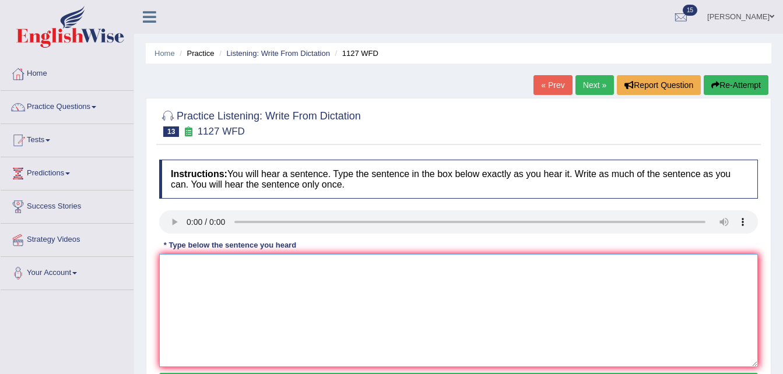
click at [173, 268] on textarea at bounding box center [458, 310] width 599 height 113
click at [185, 265] on textarea "A uni degree is a req to enter many professions." at bounding box center [458, 310] width 599 height 113
click at [262, 263] on textarea "A university degree is a req to enter many professions." at bounding box center [458, 310] width 599 height 113
type textarea "A university degree is a requirement to enter many professions."
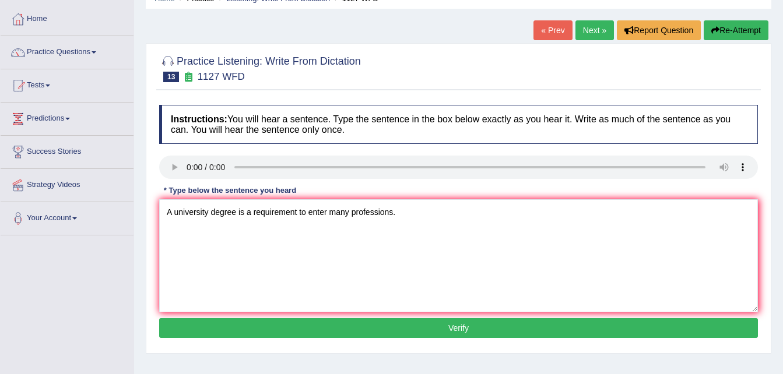
scroll to position [70, 0]
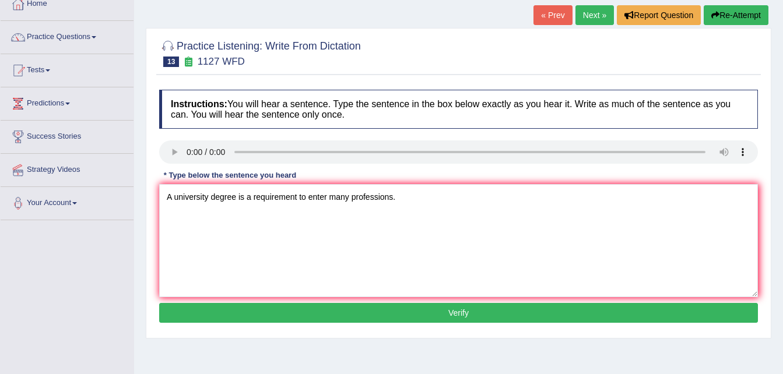
click at [498, 313] on button "Verify" at bounding box center [458, 313] width 599 height 20
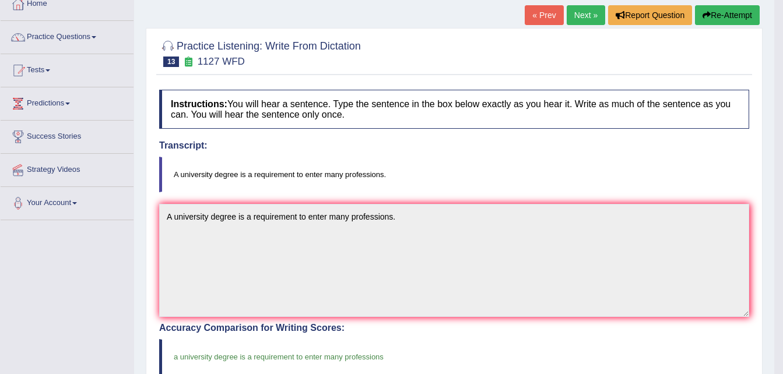
click at [584, 19] on link "Next »" at bounding box center [586, 15] width 38 height 20
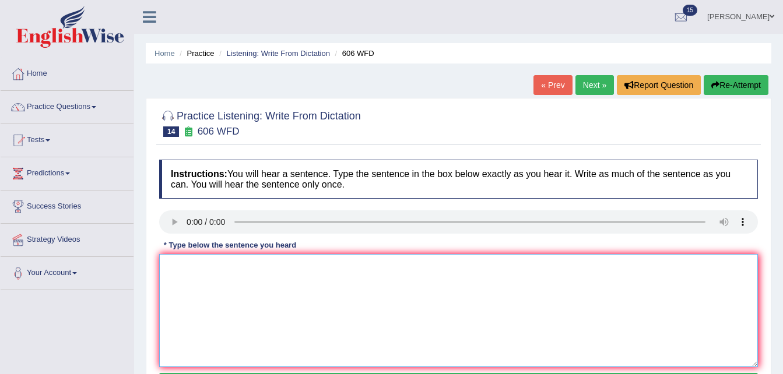
click at [188, 266] on textarea at bounding box center [458, 310] width 599 height 113
click at [268, 266] on textarea "Students will study literature in ancient Greece" at bounding box center [458, 310] width 599 height 113
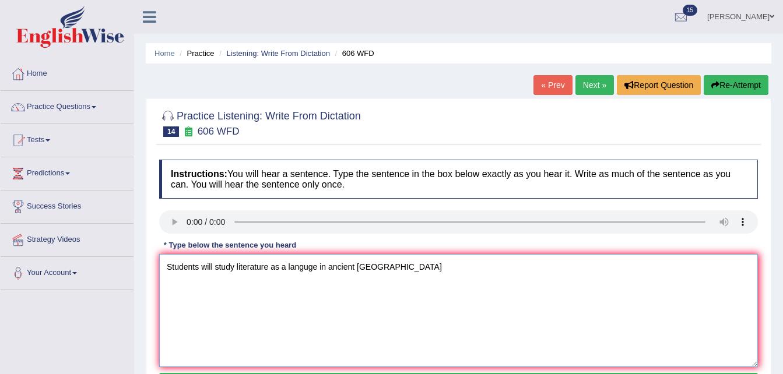
click at [233, 264] on textarea "Students will study literature as a languge in ancient Greece" at bounding box center [458, 310] width 599 height 113
click at [233, 264] on textarea "Students will study the languge literature as a languge in ancient Greece" at bounding box center [458, 310] width 599 height 113
click at [269, 267] on textarea "Students will study the languge literature as a languge in ancient Greece" at bounding box center [458, 310] width 599 height 113
click at [284, 266] on textarea "Students will study the language literature as a languge in ancient Greece" at bounding box center [458, 310] width 599 height 113
click at [384, 266] on textarea "Students will study the language and literature as a languge in ancient Greece" at bounding box center [458, 310] width 599 height 113
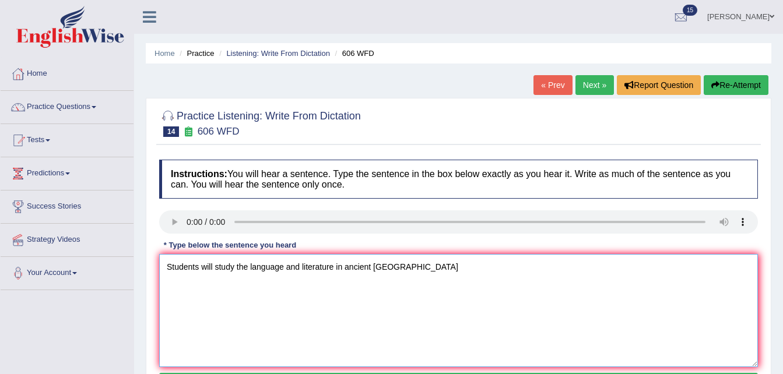
click at [407, 270] on textarea "Students will study the language and literature in ancient Greece" at bounding box center [458, 310] width 599 height 113
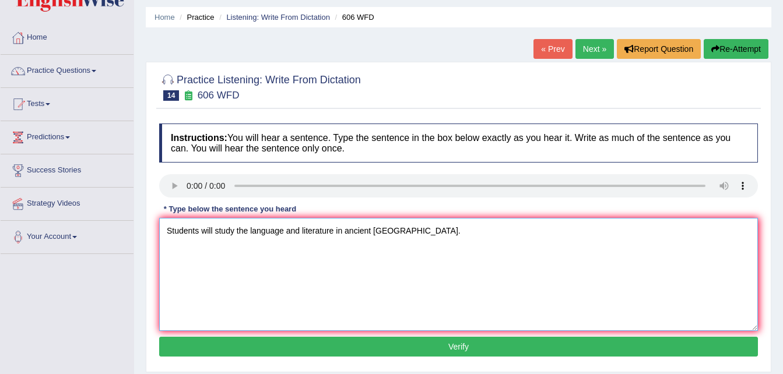
scroll to position [47, 0]
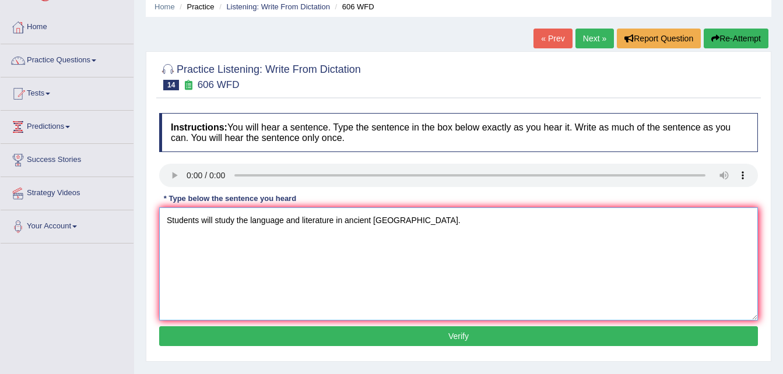
type textarea "Students will study the language and literature in ancient Greece."
click at [602, 338] on button "Verify" at bounding box center [458, 336] width 599 height 20
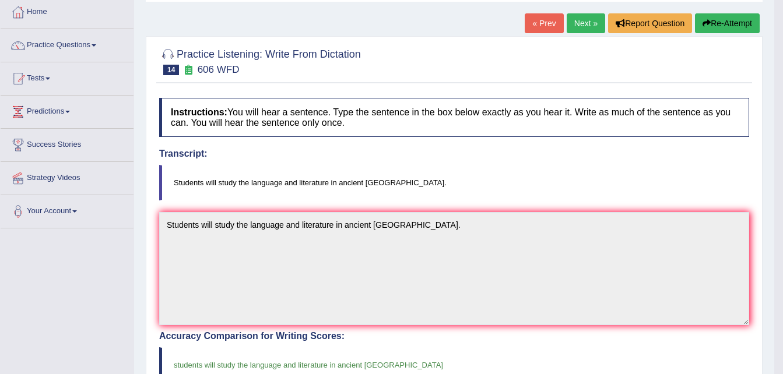
scroll to position [70, 0]
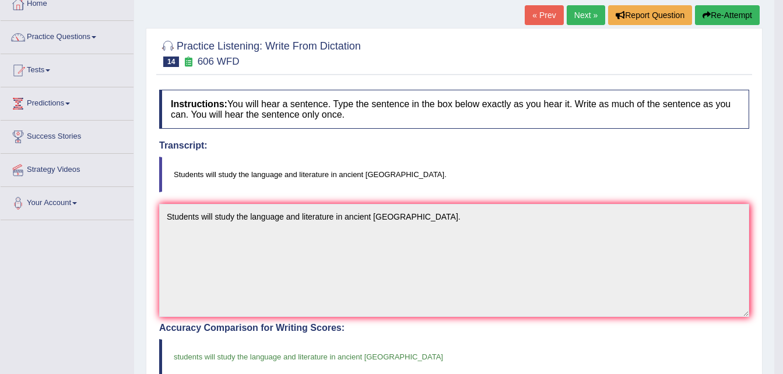
click at [590, 12] on link "Next »" at bounding box center [586, 15] width 38 height 20
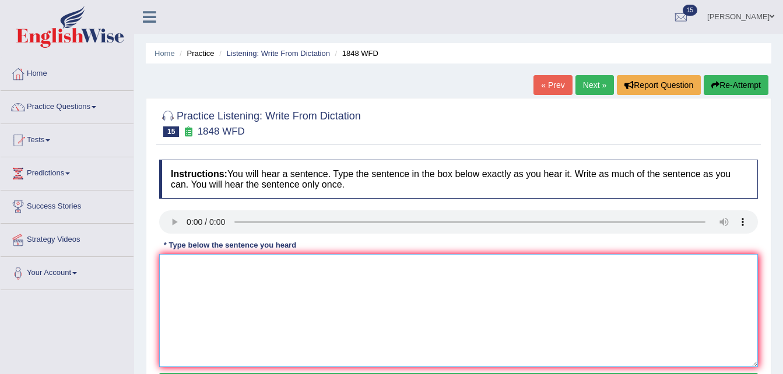
click at [176, 256] on textarea at bounding box center [458, 310] width 599 height 113
click at [309, 265] on textarea "Students should present a valid identifuication to enrol in this course." at bounding box center [458, 310] width 599 height 113
click at [226, 269] on textarea "Students should present a valid identification to enrol in this course." at bounding box center [458, 310] width 599 height 113
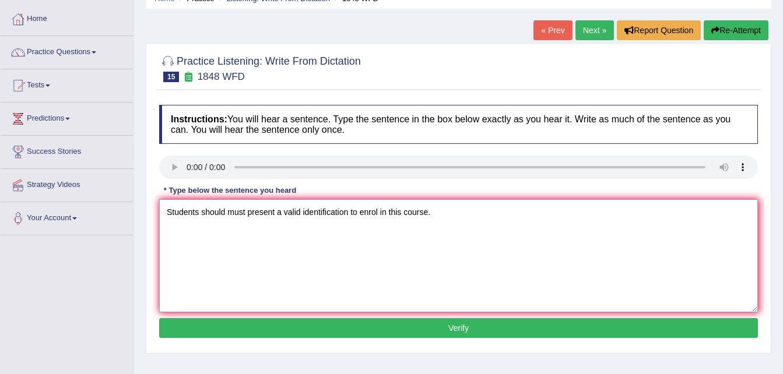
scroll to position [70, 0]
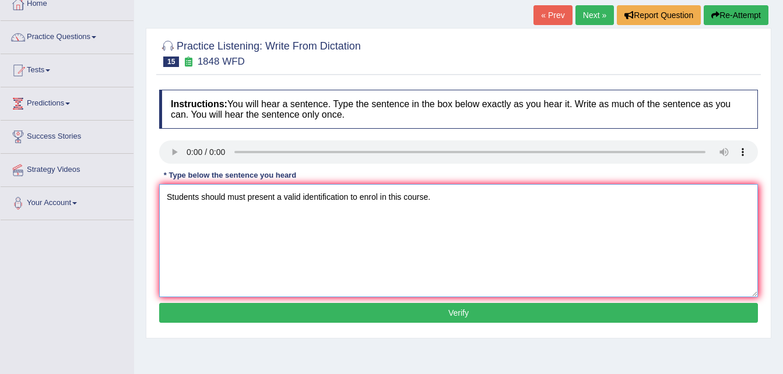
type textarea "Students should must present a valid identification to enrol in this course."
click at [485, 307] on button "Verify" at bounding box center [458, 313] width 599 height 20
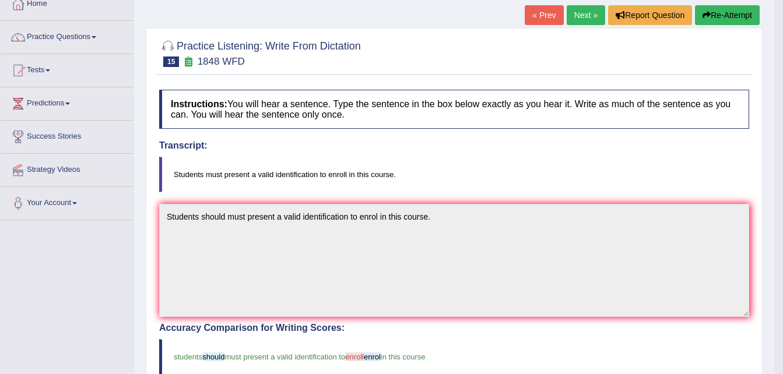
click at [585, 16] on link "Next »" at bounding box center [586, 15] width 38 height 20
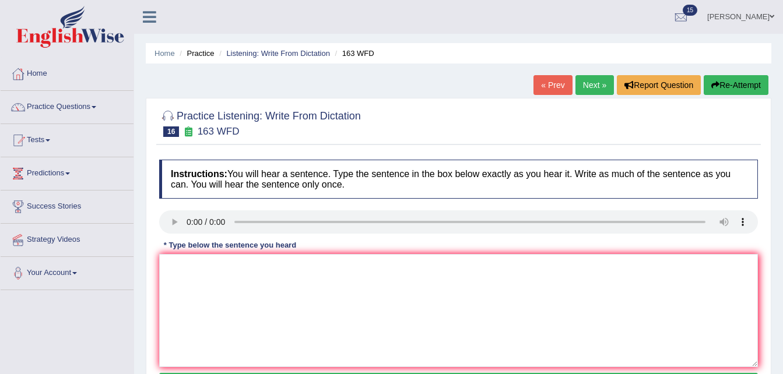
click at [597, 86] on link "Next »" at bounding box center [594, 85] width 38 height 20
click at [187, 262] on textarea at bounding box center [458, 310] width 599 height 113
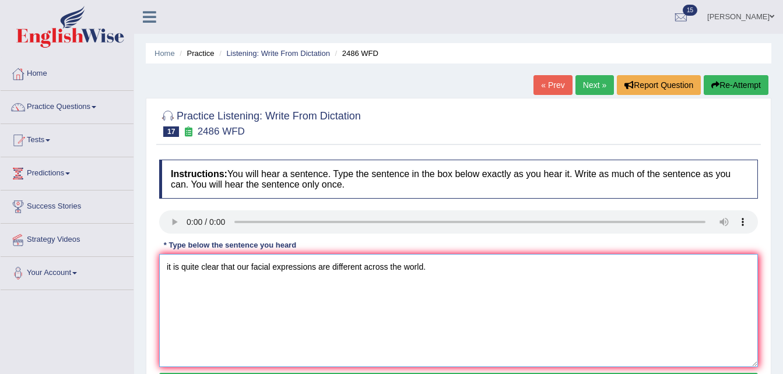
click at [169, 263] on textarea "it is quite clear that our facial expressions are different across the world." at bounding box center [458, 310] width 599 height 113
click at [480, 284] on textarea "It is quite clear that our facial expressions are different across the world." at bounding box center [458, 310] width 599 height 113
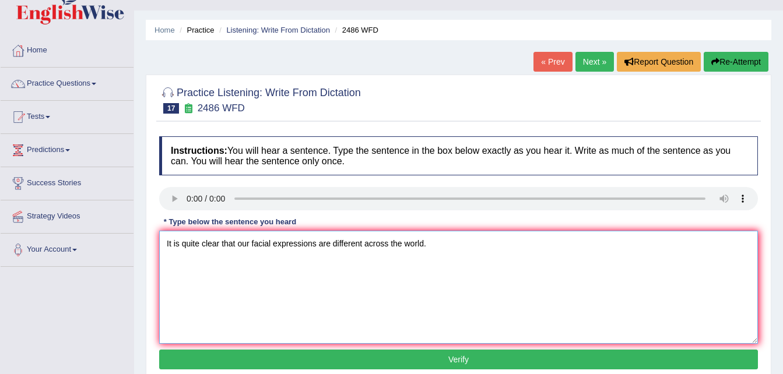
type textarea "It is quite clear that our facial expressions are different across the world."
click at [478, 360] on button "Verify" at bounding box center [458, 360] width 599 height 20
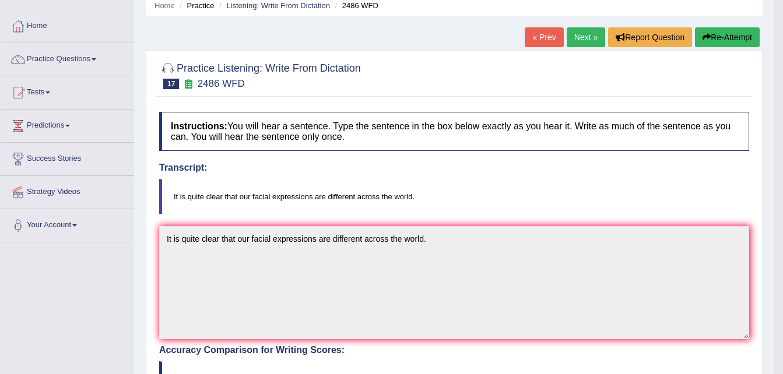
scroll to position [70, 0]
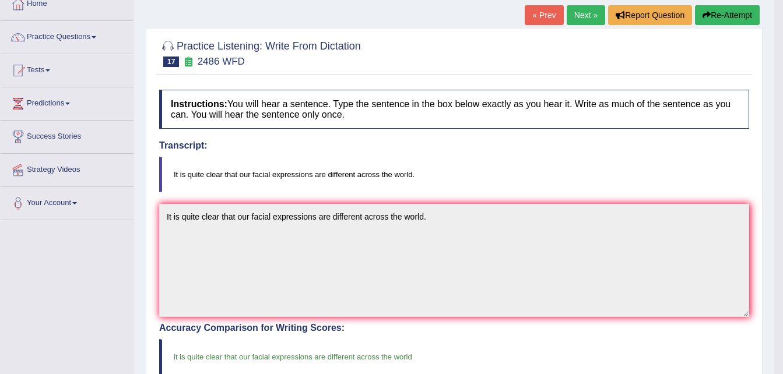
click at [584, 12] on link "Next »" at bounding box center [586, 15] width 38 height 20
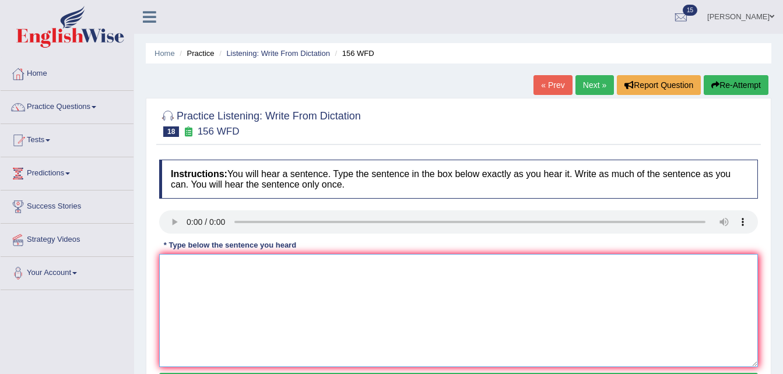
click at [179, 266] on textarea at bounding box center [458, 310] width 599 height 113
type textarea "All of your assignments are due by [DATE]."
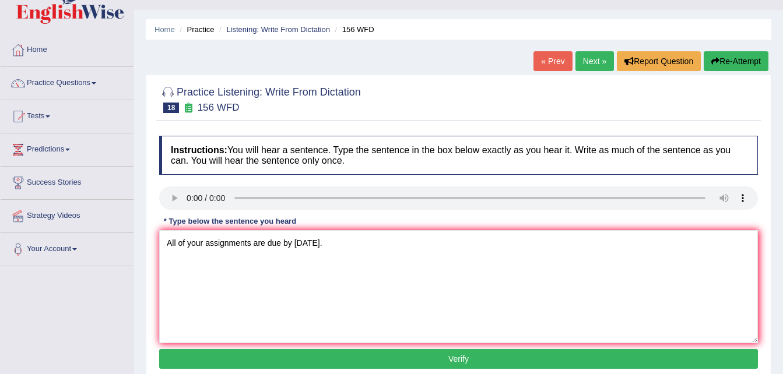
scroll to position [47, 0]
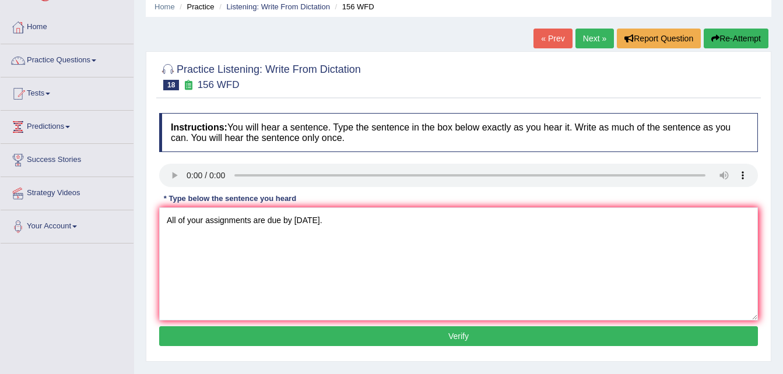
click at [449, 331] on button "Verify" at bounding box center [458, 336] width 599 height 20
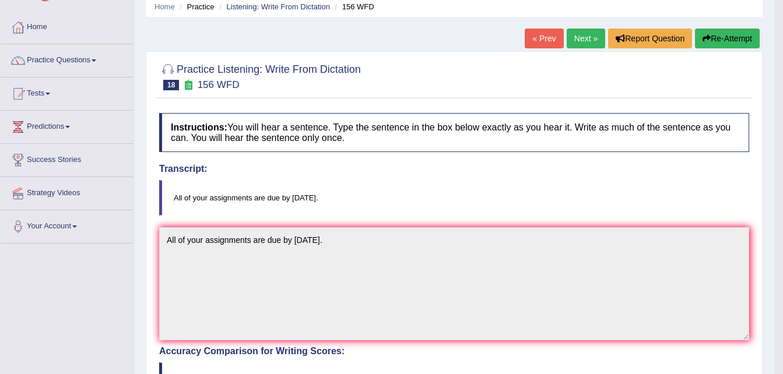
click at [585, 39] on link "Next »" at bounding box center [586, 39] width 38 height 20
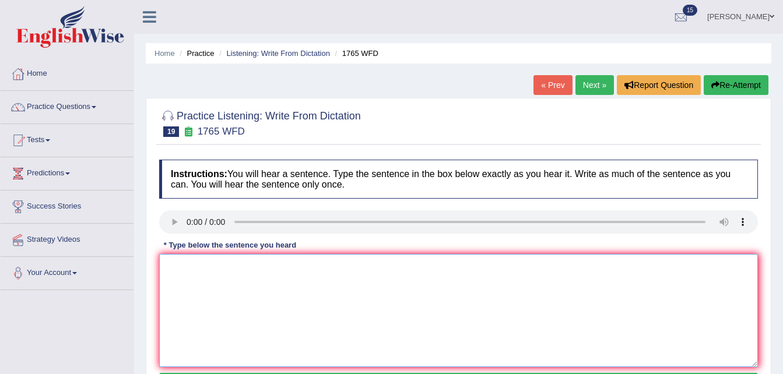
click at [198, 268] on textarea at bounding box center [458, 310] width 599 height 113
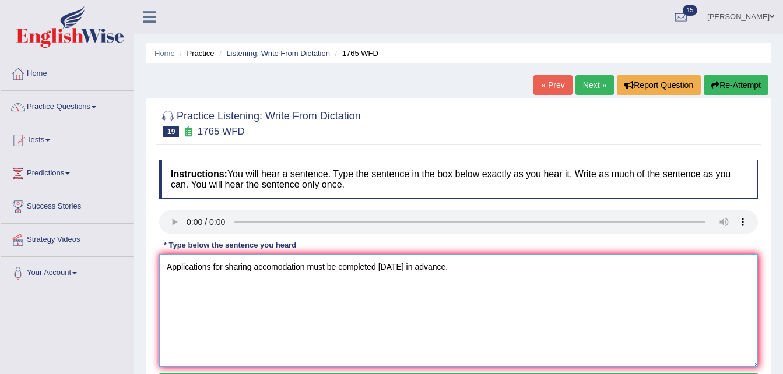
click at [212, 265] on textarea "Applications for sharing accomodation must be completed [DATE] in advance." at bounding box center [458, 310] width 599 height 113
click at [298, 268] on textarea "Application forms for sharing accomodation must be completed [DATE] in advance." at bounding box center [458, 310] width 599 height 113
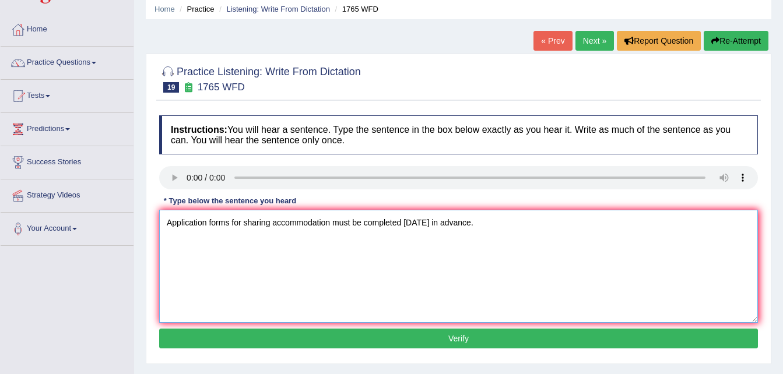
scroll to position [47, 0]
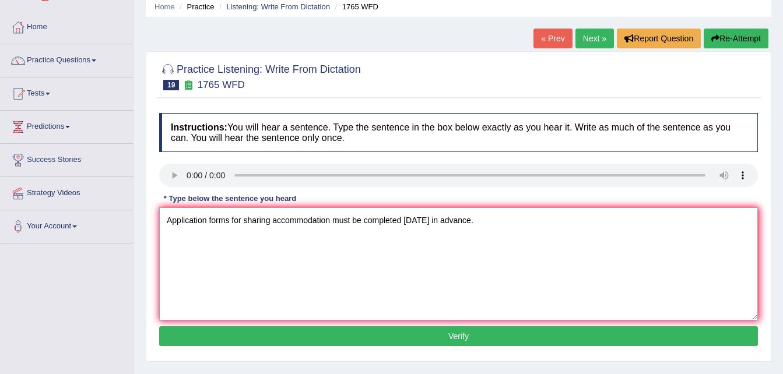
click at [333, 220] on textarea "Application forms for sharing accommodation must be completed [DATE] in advance." at bounding box center [458, 264] width 599 height 113
click at [419, 219] on textarea "Application forms for sharing accommodations must be completed [DATE] in advanc…" at bounding box center [458, 264] width 599 height 113
type textarea "Application forms for sharing accommodations must be completed two months in ad…"
click at [466, 337] on button "Verify" at bounding box center [458, 336] width 599 height 20
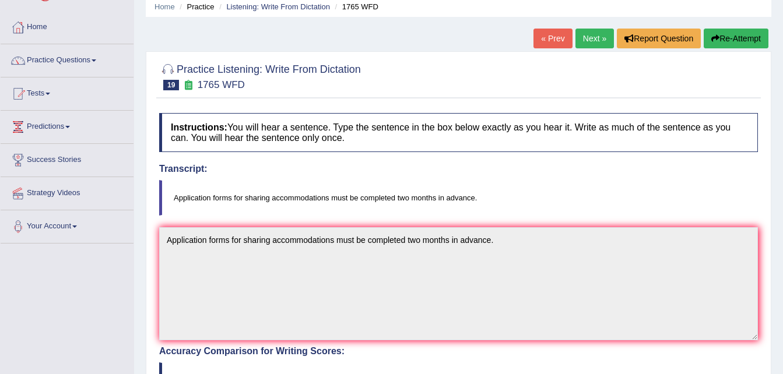
click at [600, 36] on link "Next »" at bounding box center [594, 39] width 38 height 20
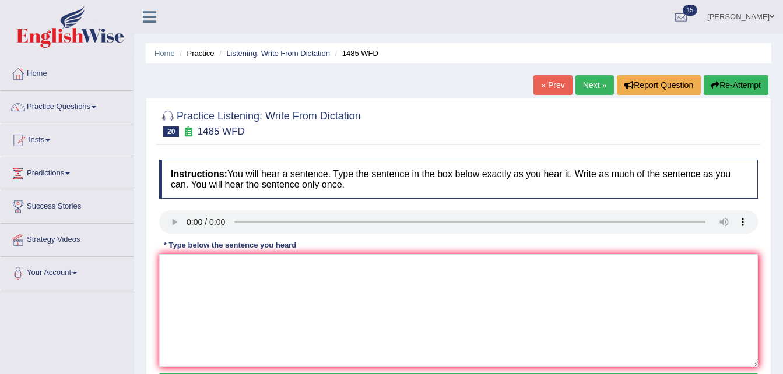
click at [591, 82] on link "Next »" at bounding box center [594, 85] width 38 height 20
click at [597, 80] on link "Next »" at bounding box center [594, 85] width 38 height 20
click at [597, 85] on link "Next »" at bounding box center [594, 85] width 38 height 20
click at [589, 86] on link "Next »" at bounding box center [594, 85] width 38 height 20
click at [196, 269] on textarea at bounding box center [458, 310] width 599 height 113
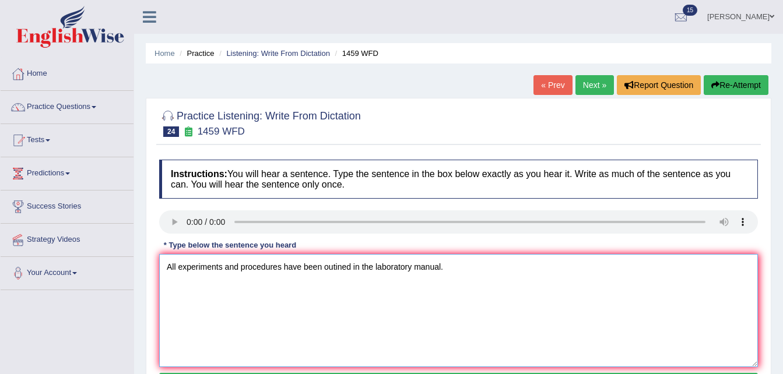
click at [333, 267] on textarea "All experiments and procedures have been outined in the laboratory manual." at bounding box center [458, 310] width 599 height 113
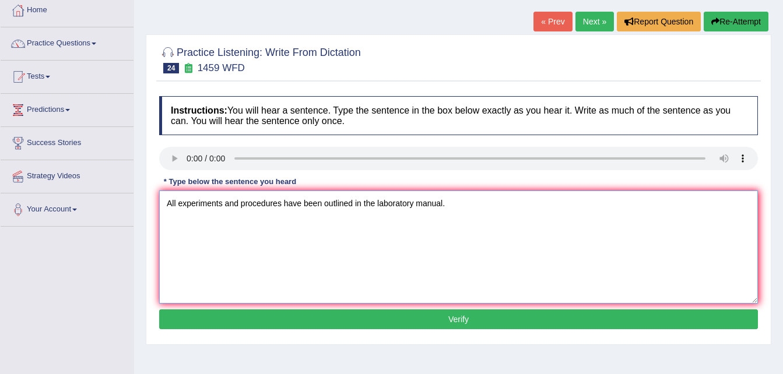
scroll to position [70, 0]
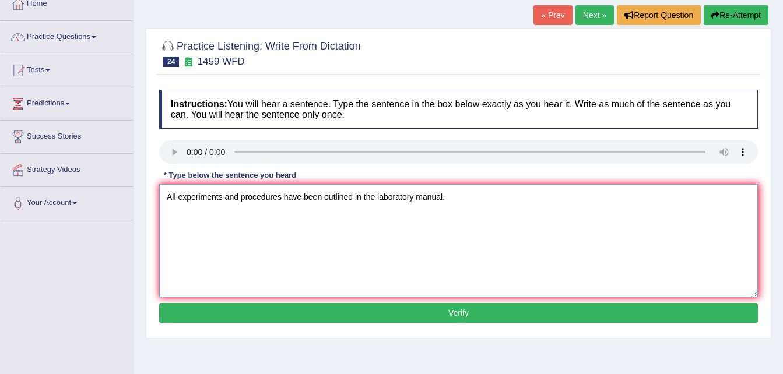
type textarea "All experiments and procedures have been outlined in the laboratory manual."
click at [423, 314] on button "Verify" at bounding box center [458, 313] width 599 height 20
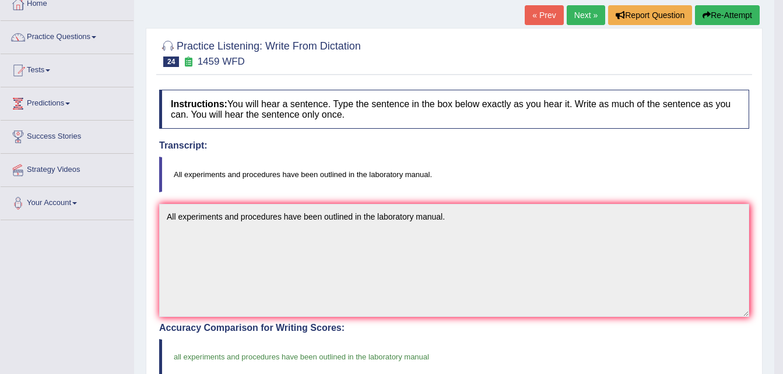
click at [584, 14] on link "Next »" at bounding box center [586, 15] width 38 height 20
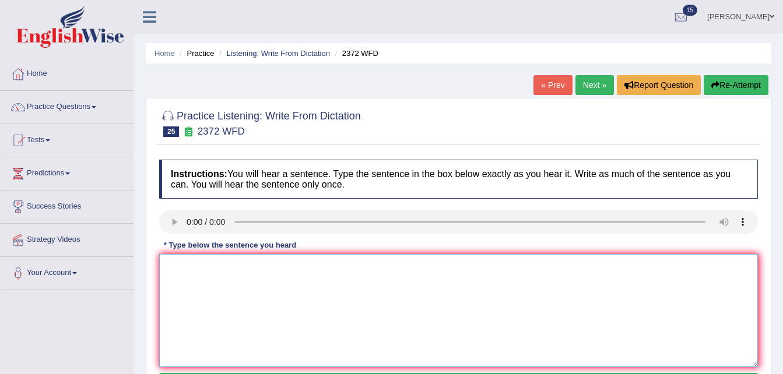
click at [199, 280] on textarea at bounding box center [458, 310] width 599 height 113
click at [172, 265] on textarea "you must hand in all assignments at he end of the semester" at bounding box center [458, 310] width 599 height 113
click at [241, 266] on textarea "You must hand in all assignments at he end of the semester" at bounding box center [458, 310] width 599 height 113
click at [321, 266] on textarea "You must hand in all your assignments at he end of the semester" at bounding box center [458, 310] width 599 height 113
click at [317, 265] on textarea "You must hand in all your assignments at he end of the semester" at bounding box center [458, 310] width 599 height 113
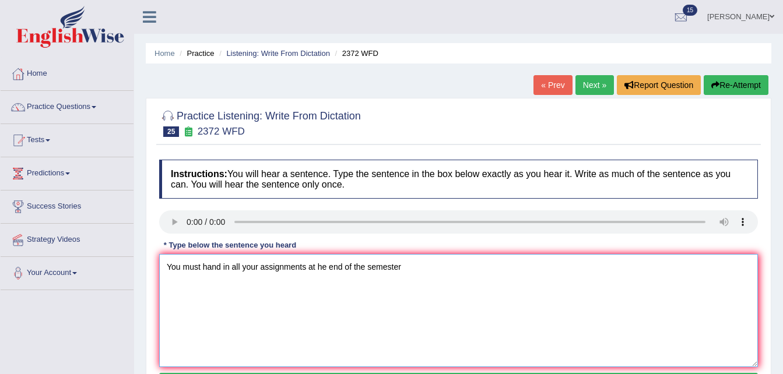
click at [319, 267] on textarea "You must hand in all your assignments at he end of the semester" at bounding box center [458, 310] width 599 height 113
click at [427, 275] on textarea "You must hand in all your assignments at the end of the semester" at bounding box center [458, 310] width 599 height 113
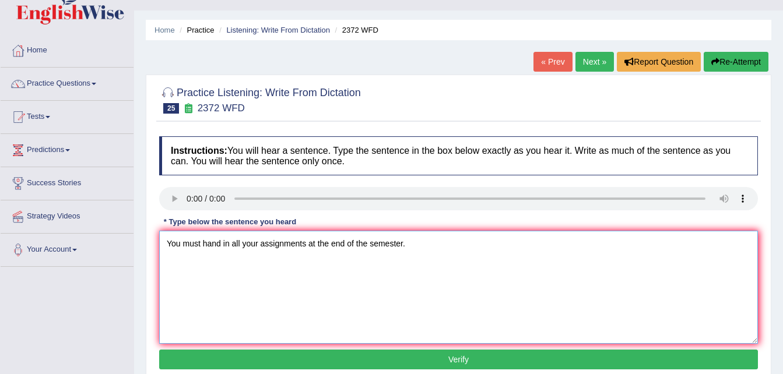
scroll to position [47, 0]
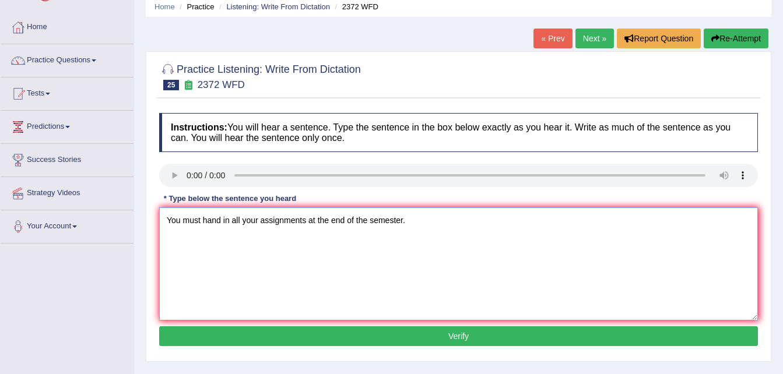
click at [314, 217] on textarea "You must hand in all your assignments at the end of the semester." at bounding box center [458, 264] width 599 height 113
click at [317, 220] on textarea "You must hand in all your assignments at the end of the semester." at bounding box center [458, 264] width 599 height 113
type textarea "You must hand in all your assignments by the end of the semester."
click at [403, 335] on button "Verify" at bounding box center [458, 336] width 599 height 20
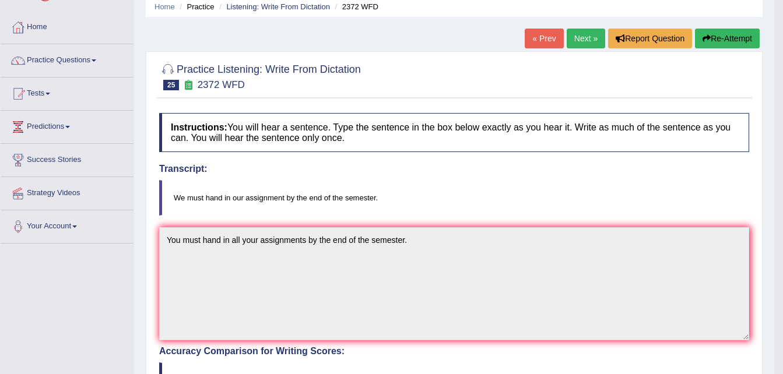
click at [580, 40] on link "Next »" at bounding box center [586, 39] width 38 height 20
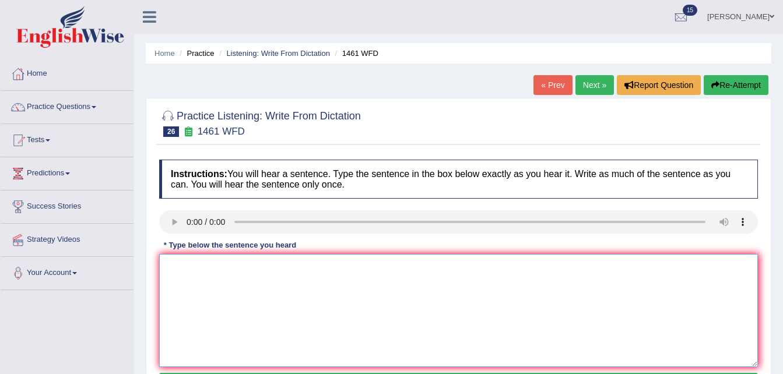
click at [189, 279] on textarea at bounding box center [458, 310] width 599 height 113
click at [174, 265] on textarea "my sister runs a business about small toys." at bounding box center [458, 310] width 599 height 113
type textarea "My sister runs a business about small toys."
click at [338, 284] on textarea "My sister runs a business about small toys." at bounding box center [458, 310] width 599 height 113
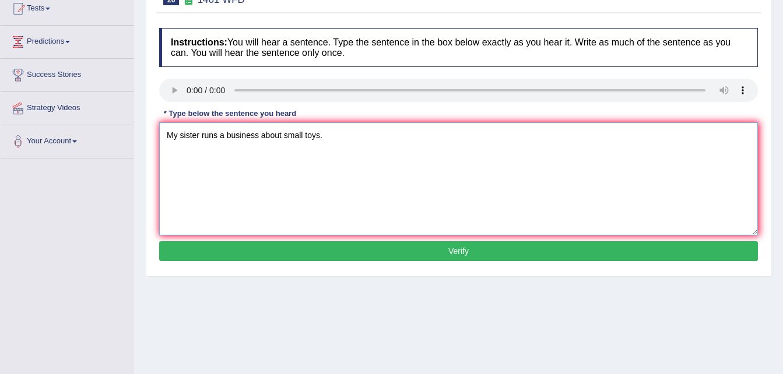
scroll to position [140, 0]
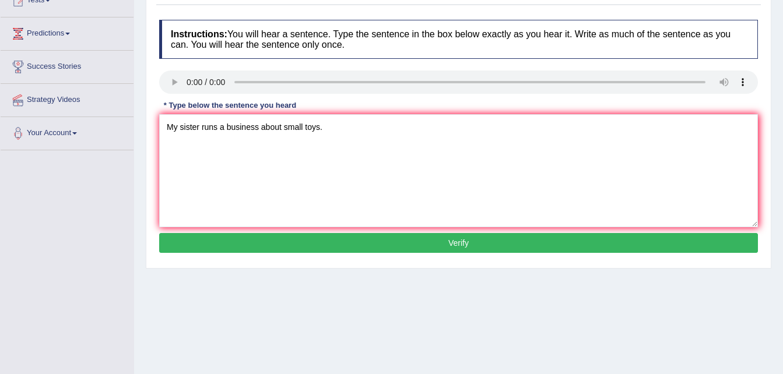
click at [481, 244] on button "Verify" at bounding box center [458, 243] width 599 height 20
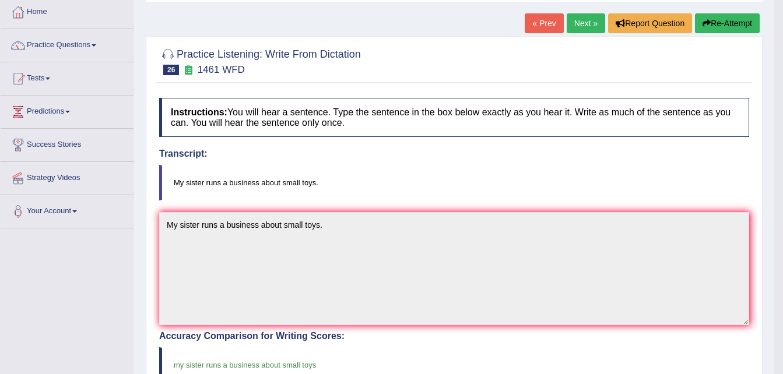
scroll to position [0, 0]
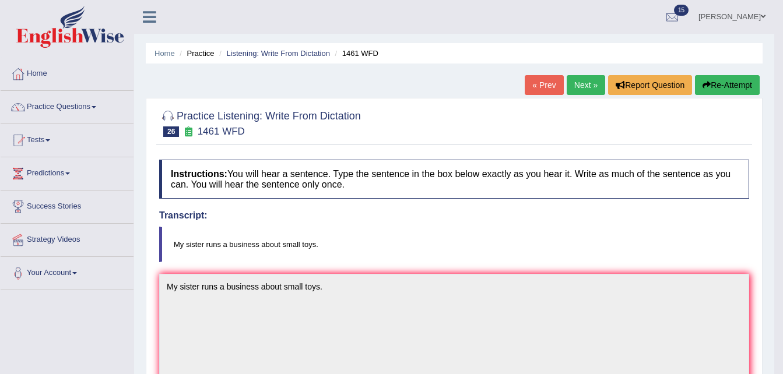
click at [585, 89] on link "Next »" at bounding box center [586, 85] width 38 height 20
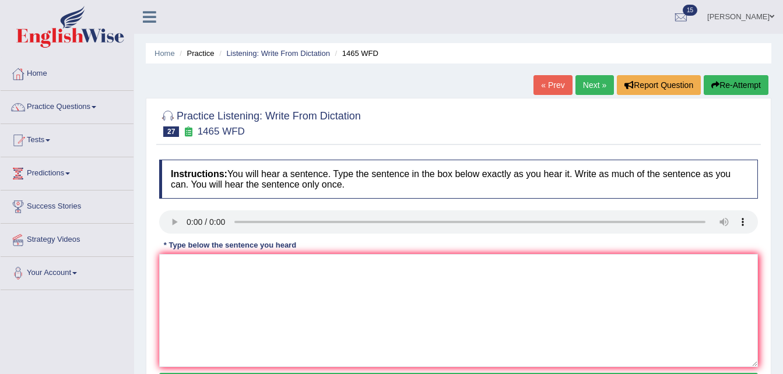
click at [587, 79] on link "Next »" at bounding box center [594, 85] width 38 height 20
click at [175, 260] on textarea at bounding box center [458, 310] width 599 height 113
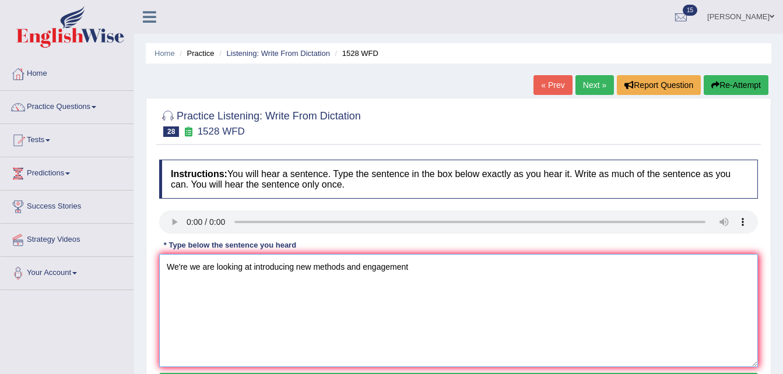
click at [343, 266] on textarea "We're we are looking at introducing new methods and engagement" at bounding box center [458, 310] width 599 height 113
click at [490, 266] on textarea "We're we are looking at introducing new methods that are both practical and eng…" at bounding box center [458, 310] width 599 height 113
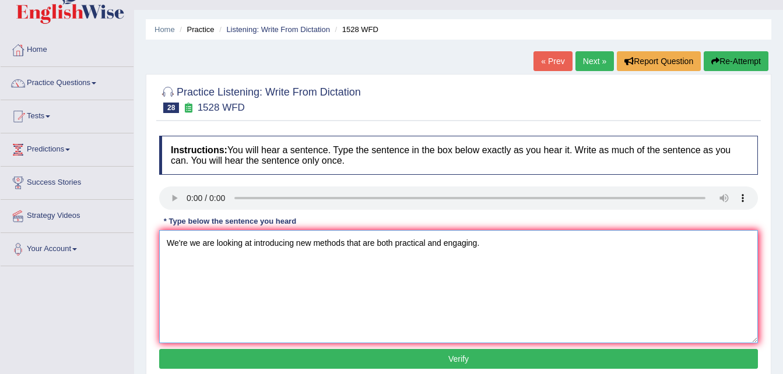
scroll to position [47, 0]
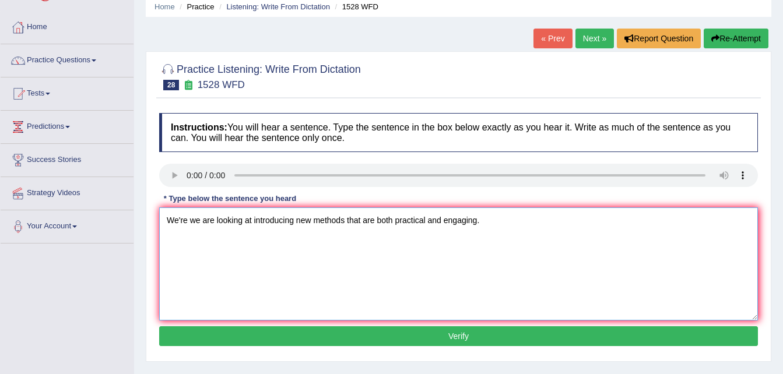
type textarea "We're we are looking at introducing new methods that are both practical and eng…"
click at [503, 331] on button "Verify" at bounding box center [458, 336] width 599 height 20
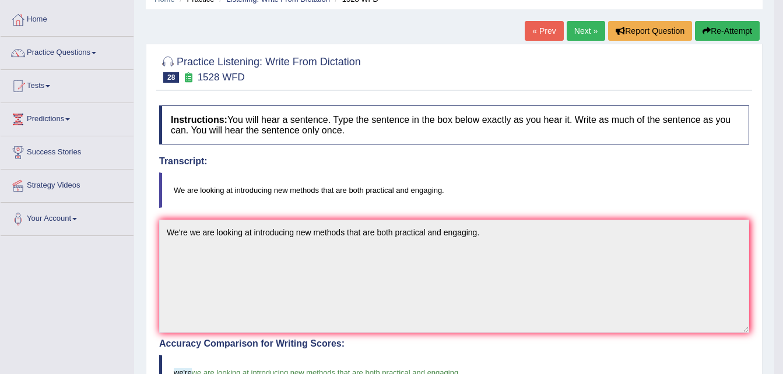
scroll to position [0, 0]
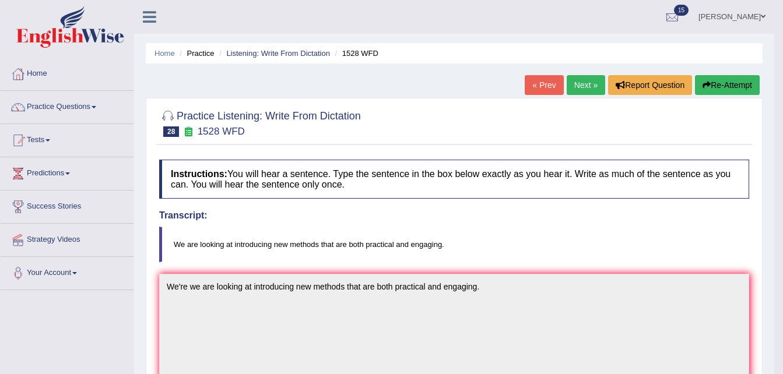
click at [582, 83] on link "Next »" at bounding box center [586, 85] width 38 height 20
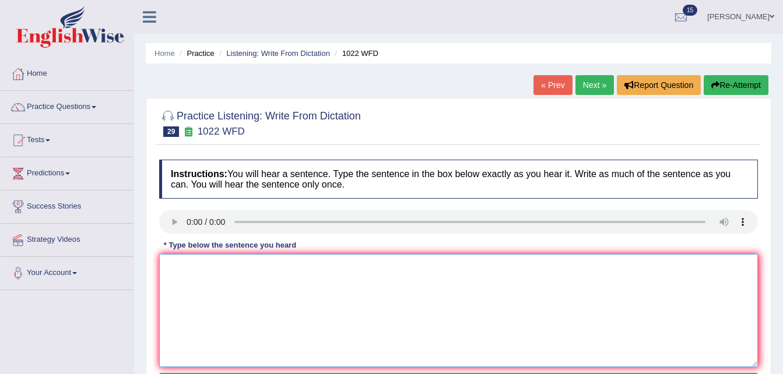
click at [174, 262] on textarea at bounding box center [458, 310] width 599 height 113
click at [247, 268] on textarea "mathematics provides for analysing and understanding data." at bounding box center [458, 310] width 599 height 113
click at [353, 266] on textarea "mathematics provides foundation for analysing and understanding data." at bounding box center [458, 310] width 599 height 113
click at [354, 266] on textarea "mathematics provides foundation for understanding data." at bounding box center [458, 310] width 599 height 113
click at [174, 266] on textarea "mathematics provides foundation for understanding and analysing data." at bounding box center [458, 310] width 599 height 113
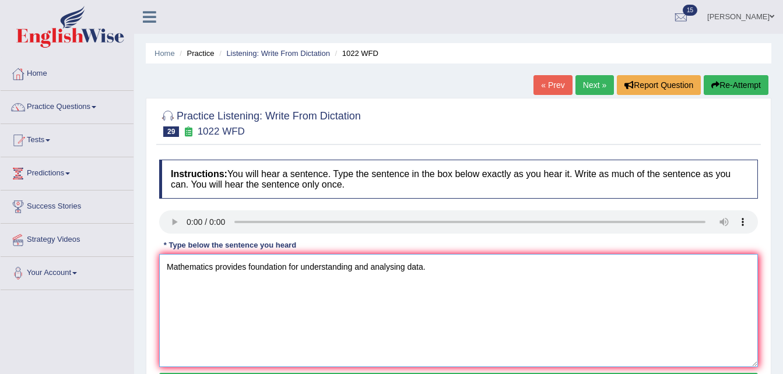
click at [468, 277] on textarea "Mathematics provides foundation for understanding and analysing data." at bounding box center [458, 310] width 599 height 113
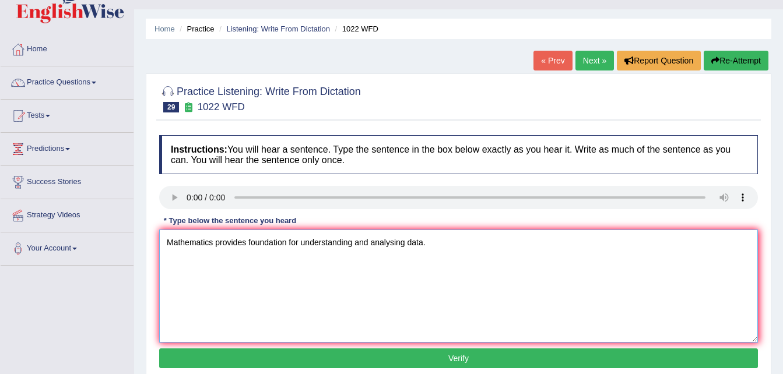
scroll to position [47, 0]
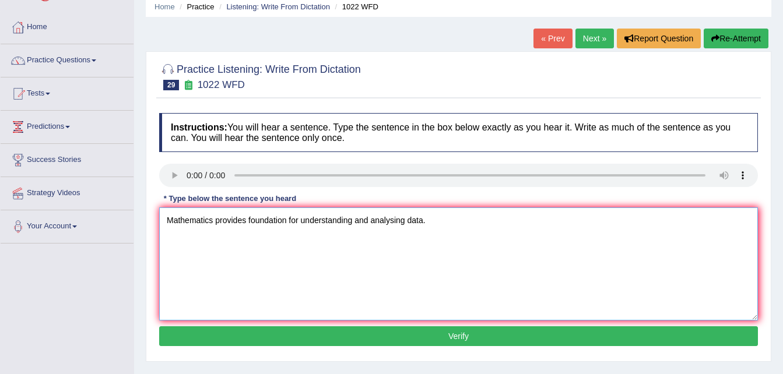
click at [249, 217] on textarea "Mathematics provides foundation for understanding and analysing data." at bounding box center [458, 264] width 599 height 113
click at [364, 248] on textarea "Mathematics provides a foundation for understanding and analysing data." at bounding box center [458, 264] width 599 height 113
type textarea "Mathematics provides a foundation for understanding and analysing data."
click at [458, 336] on button "Verify" at bounding box center [458, 336] width 599 height 20
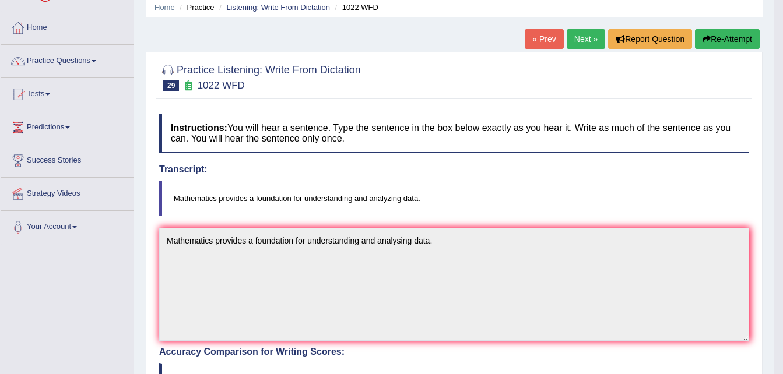
scroll to position [23, 0]
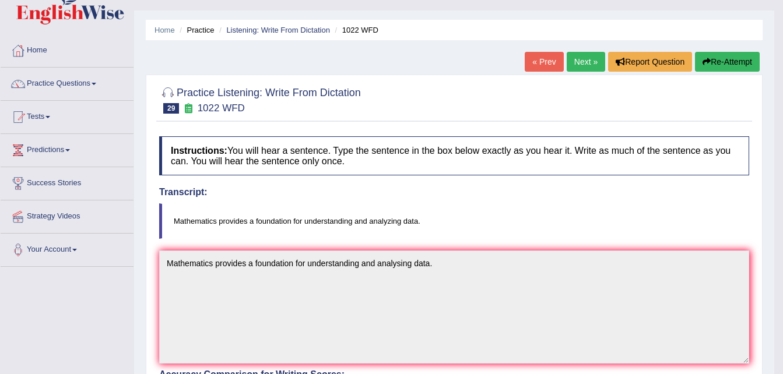
click at [582, 59] on link "Next »" at bounding box center [586, 62] width 38 height 20
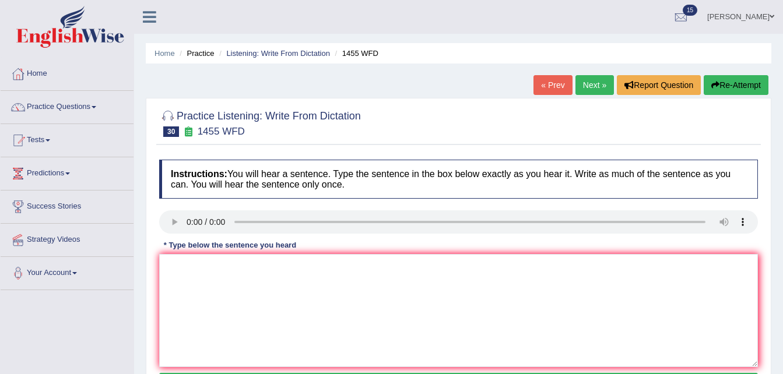
click at [593, 82] on link "Next »" at bounding box center [594, 85] width 38 height 20
click at [96, 107] on span at bounding box center [94, 107] width 5 height 2
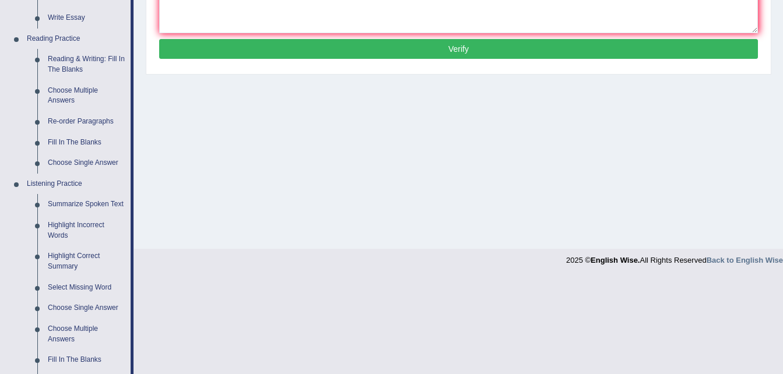
scroll to position [357, 0]
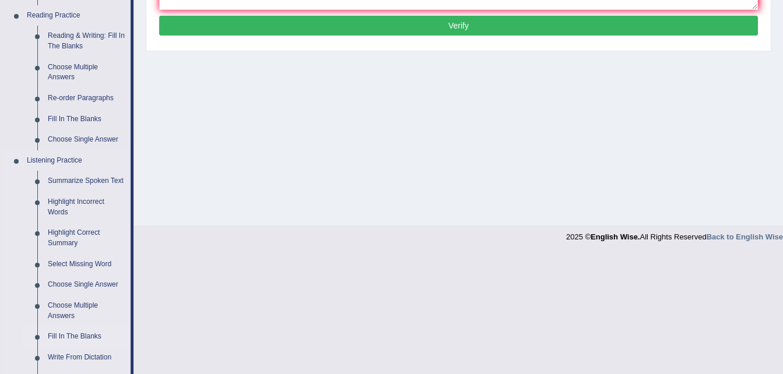
click at [90, 337] on link "Fill In The Blanks" at bounding box center [87, 336] width 88 height 21
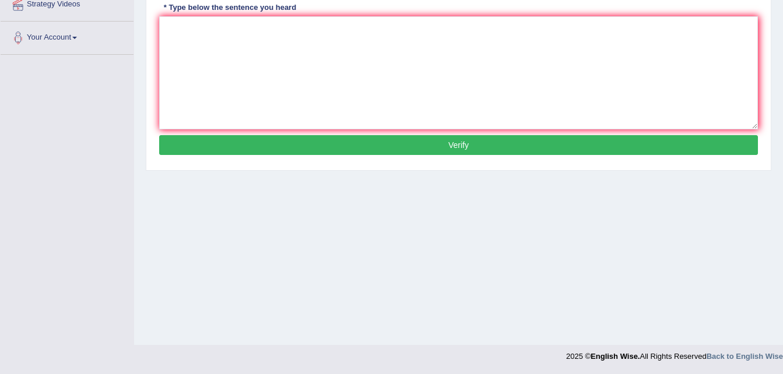
scroll to position [138, 0]
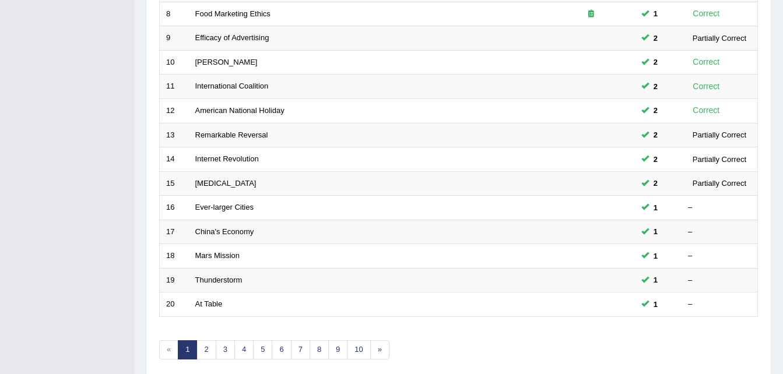
scroll to position [398, 0]
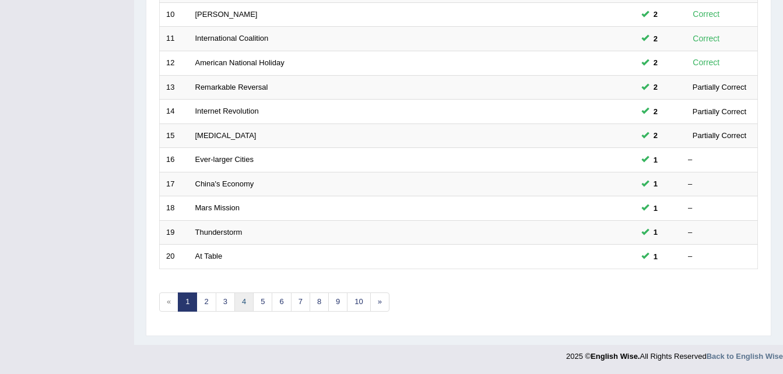
click at [242, 300] on link "4" at bounding box center [243, 302] width 19 height 19
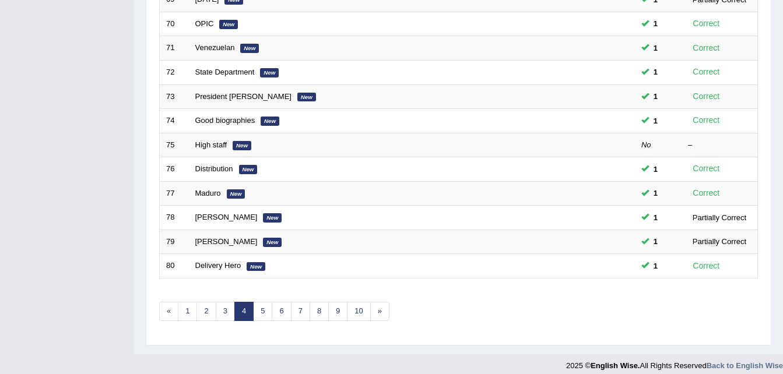
scroll to position [398, 0]
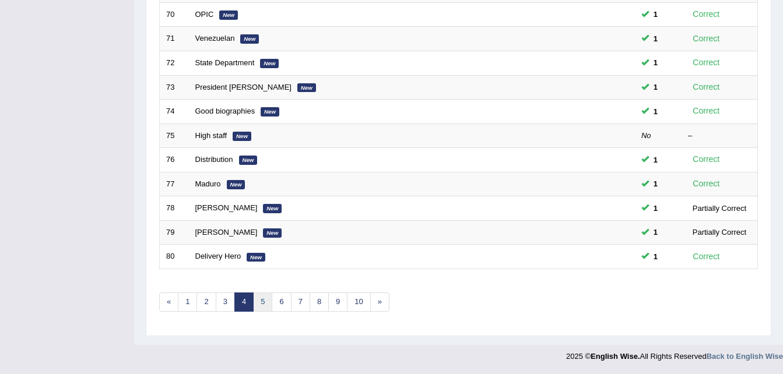
click at [263, 299] on link "5" at bounding box center [262, 302] width 19 height 19
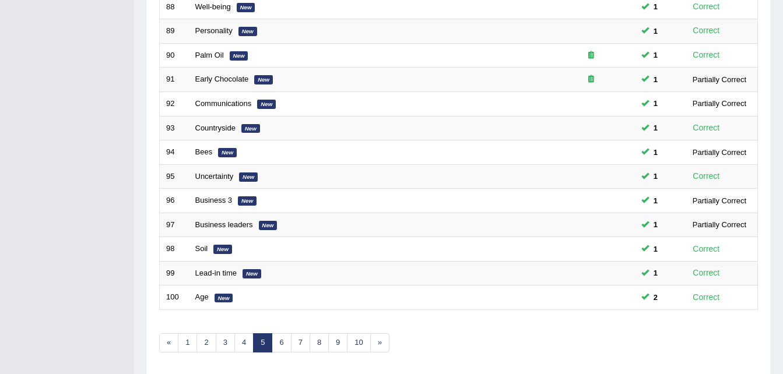
scroll to position [398, 0]
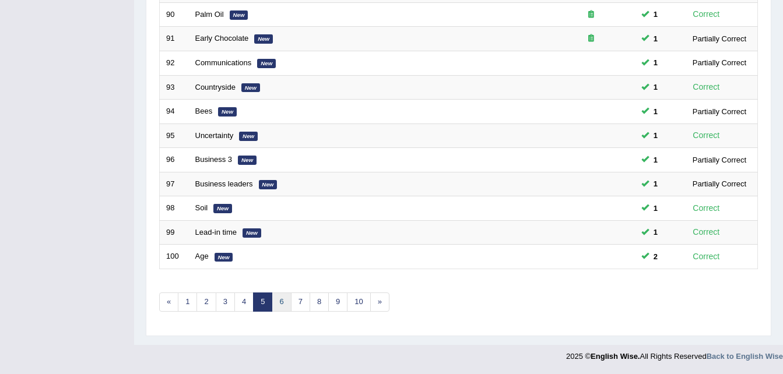
click at [280, 299] on link "6" at bounding box center [281, 302] width 19 height 19
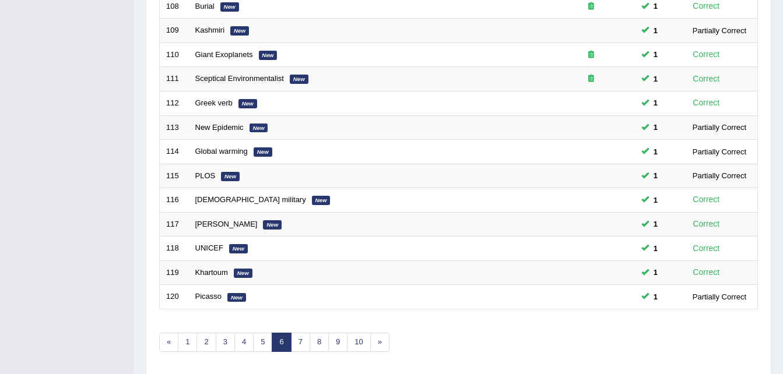
scroll to position [398, 0]
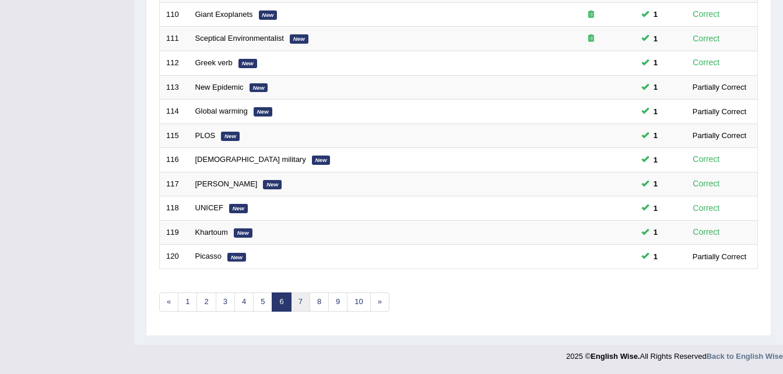
click at [295, 303] on link "7" at bounding box center [300, 302] width 19 height 19
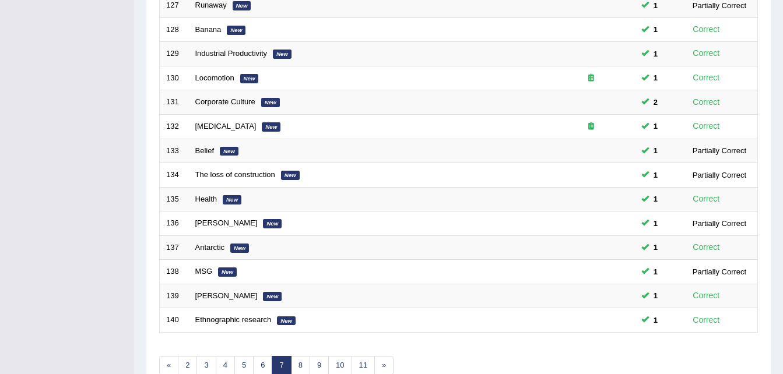
scroll to position [398, 0]
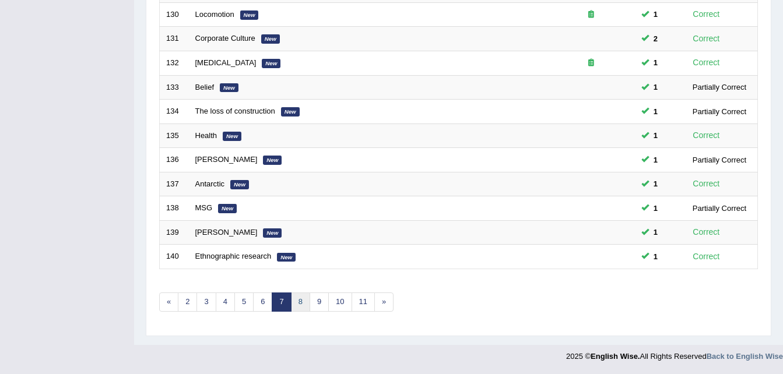
click at [304, 301] on link "8" at bounding box center [300, 302] width 19 height 19
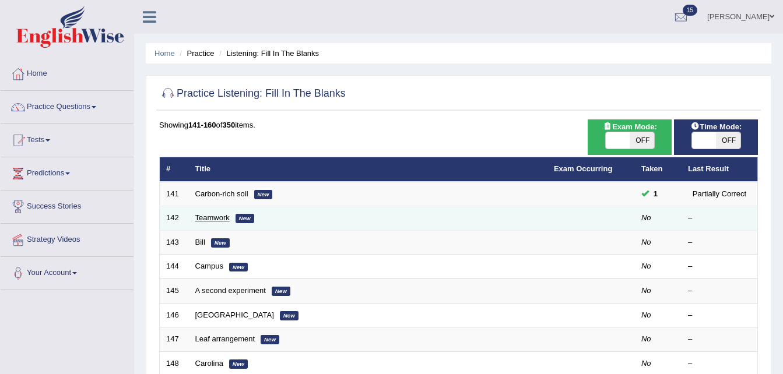
click at [228, 216] on link "Teamwork" at bounding box center [212, 217] width 34 height 9
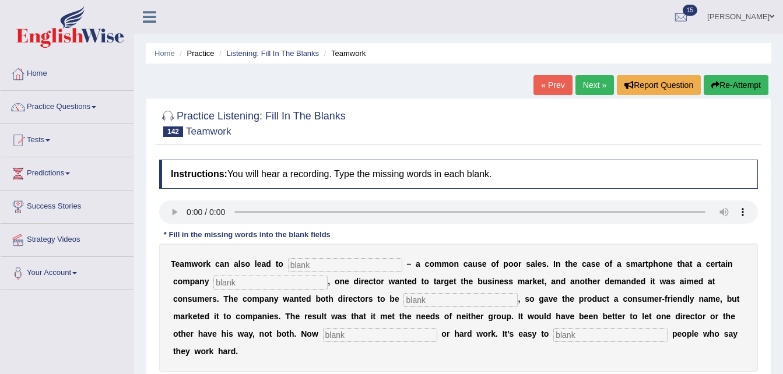
click at [312, 263] on input "text" at bounding box center [345, 265] width 114 height 14
type input "inconsistency"
click at [227, 279] on input "text" at bounding box center [270, 283] width 114 height 14
type input "launched"
click at [403, 297] on input "text" at bounding box center [460, 300] width 114 height 14
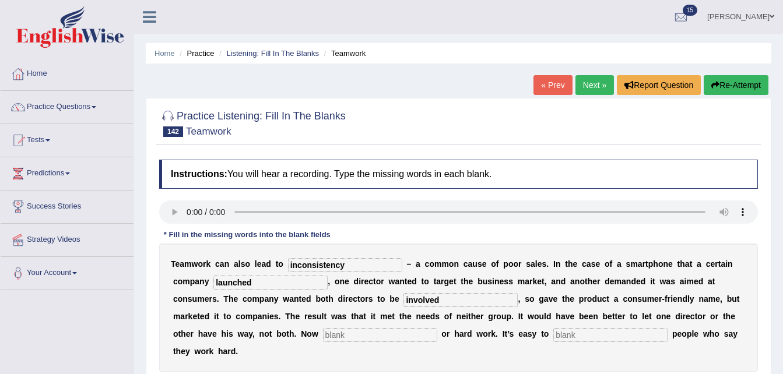
type input "involved"
click at [323, 334] on input "text" at bounding box center [380, 335] width 114 height 14
click at [323, 336] on input "industrioussness" at bounding box center [380, 335] width 114 height 14
type input "industriousness"
click at [553, 331] on input "text" at bounding box center [610, 335] width 114 height 14
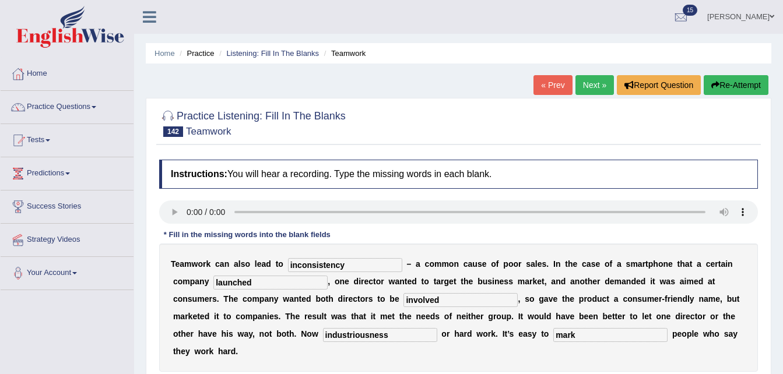
type input "mark"
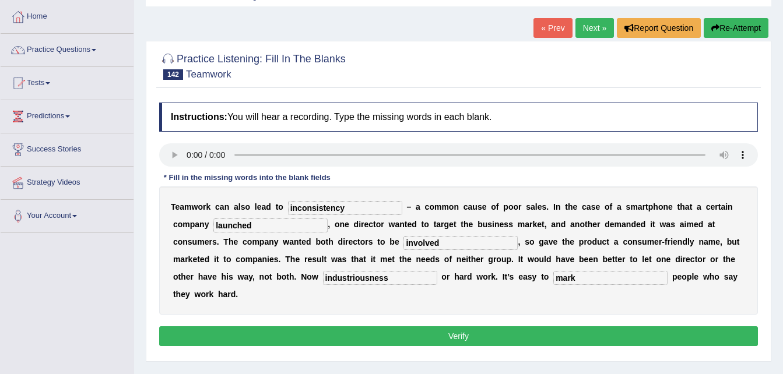
scroll to position [70, 0]
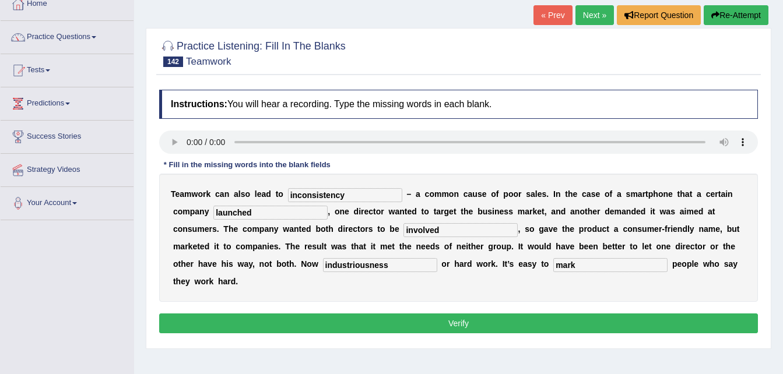
click at [501, 314] on button "Verify" at bounding box center [458, 324] width 599 height 20
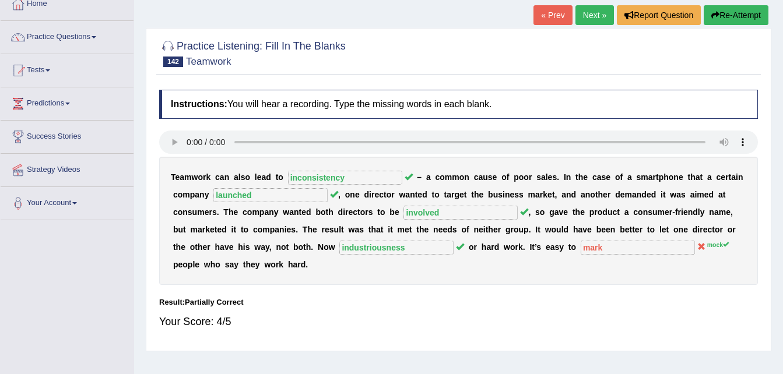
click at [591, 13] on link "Next »" at bounding box center [594, 15] width 38 height 20
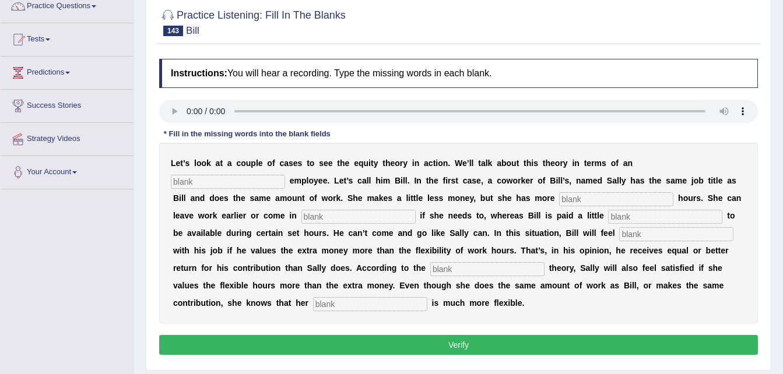
scroll to position [90, 0]
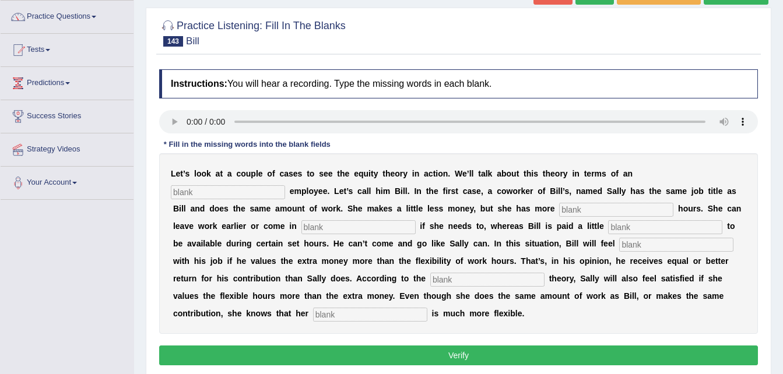
click at [301, 227] on input "text" at bounding box center [358, 227] width 114 height 14
click at [631, 166] on div "L e t ’ s l o o k a t a c o u p l e o f c a s e s t o s e e t h e e q u i t y t…" at bounding box center [458, 243] width 599 height 181
click at [285, 185] on input "text" at bounding box center [228, 192] width 114 height 14
type input "imaginary"
click at [559, 211] on input "text" at bounding box center [616, 210] width 114 height 14
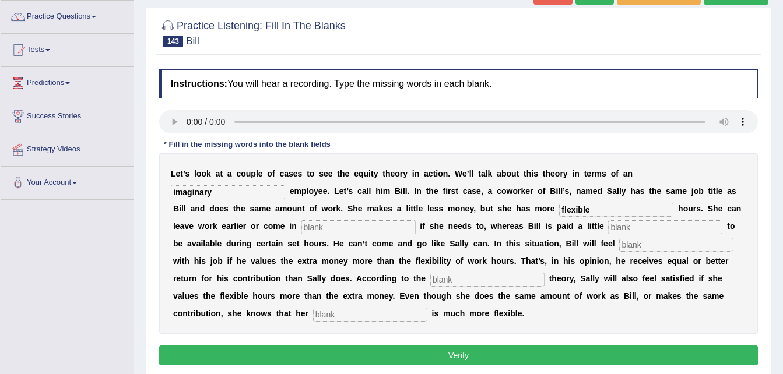
type input "flexible"
click at [301, 228] on input "text" at bounding box center [358, 227] width 114 height 14
type input "later"
click at [608, 223] on input "text" at bounding box center [665, 227] width 114 height 14
type input "extra"
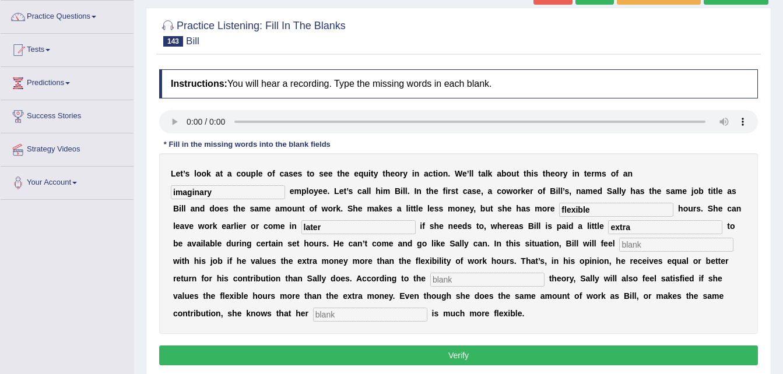
click at [619, 248] on input "text" at bounding box center [676, 245] width 114 height 14
type input "satisfied"
click at [430, 278] on input "text" at bounding box center [487, 280] width 114 height 14
type input "equity"
click at [427, 308] on input "text" at bounding box center [370, 315] width 114 height 14
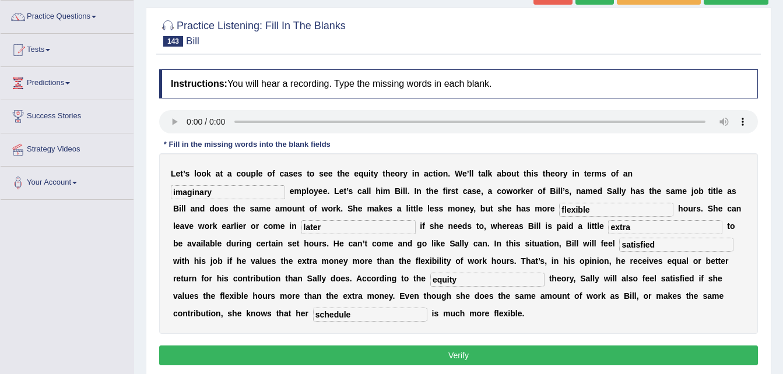
type input "schedule"
click at [301, 230] on input "later" at bounding box center [358, 227] width 114 height 14
type input "later"
click at [442, 346] on button "Verify" at bounding box center [458, 356] width 599 height 20
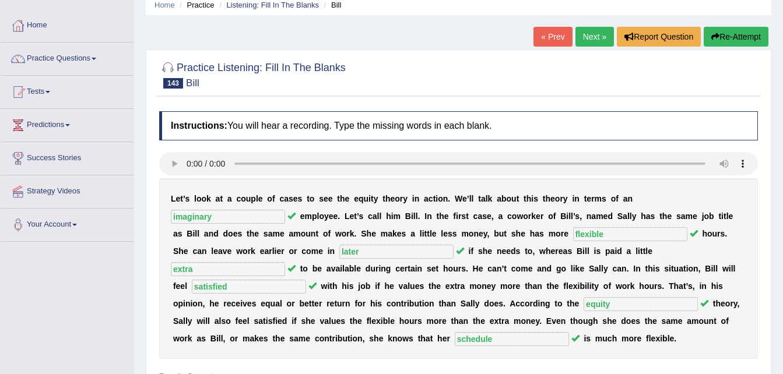
scroll to position [44, 0]
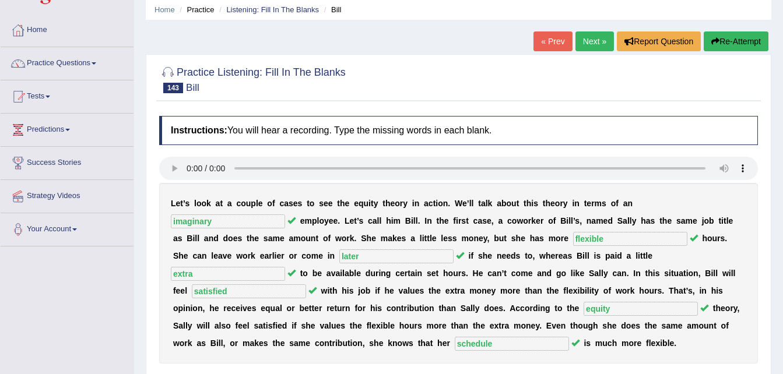
click at [592, 38] on link "Next »" at bounding box center [594, 41] width 38 height 20
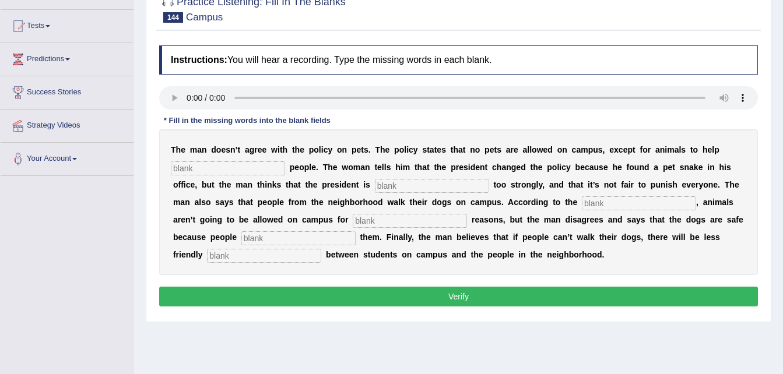
scroll to position [117, 0]
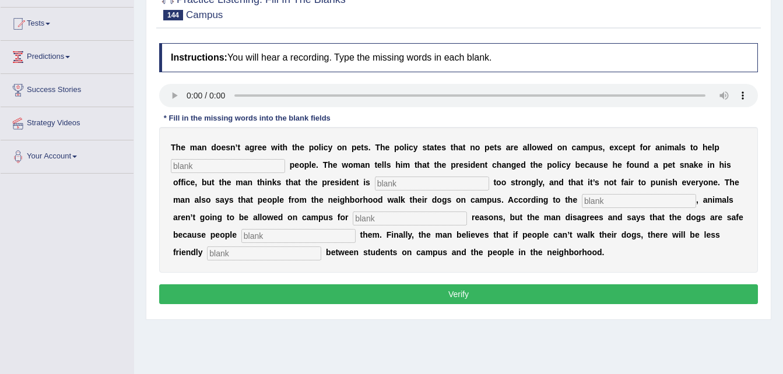
click at [230, 167] on input "text" at bounding box center [228, 166] width 114 height 14
type input "disabled"
click at [375, 178] on input "text" at bounding box center [432, 184] width 114 height 14
type input "reacting"
click at [582, 198] on input "text" at bounding box center [639, 201] width 114 height 14
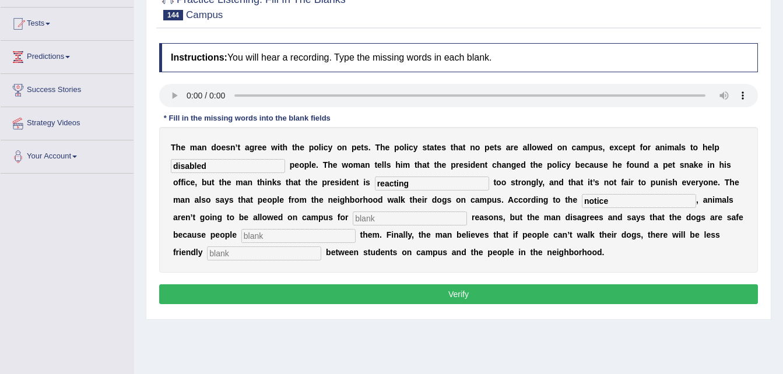
type input "notice"
click at [353, 219] on input "text" at bounding box center [410, 219] width 114 height 14
type input "safety"
click at [356, 229] on input "text" at bounding box center [298, 236] width 114 height 14
type input "control"
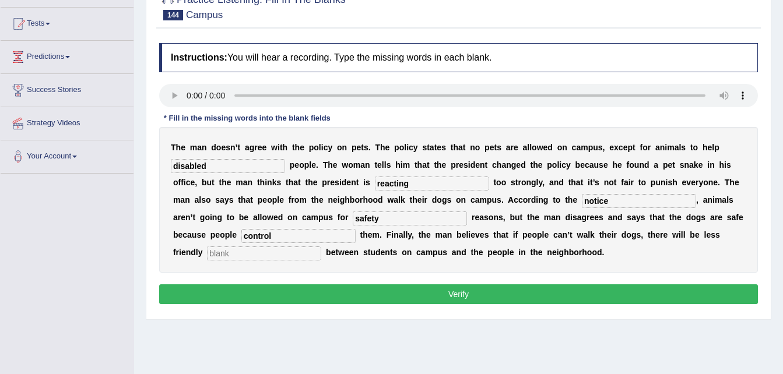
click at [321, 247] on input "text" at bounding box center [264, 254] width 114 height 14
type input "in reaction"
click at [508, 293] on button "Verify" at bounding box center [458, 294] width 599 height 20
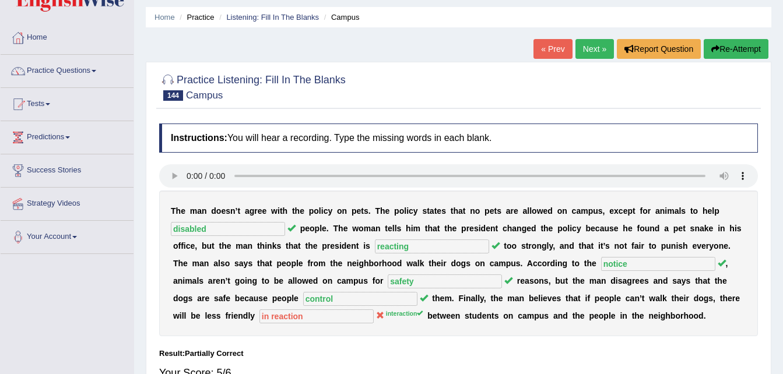
scroll to position [23, 0]
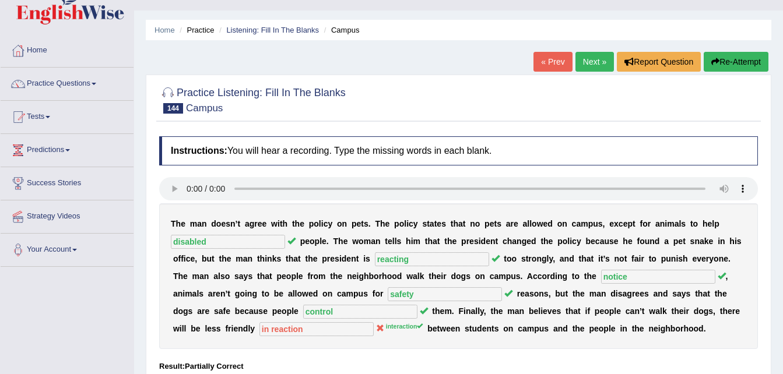
click at [588, 59] on link "Next »" at bounding box center [594, 62] width 38 height 20
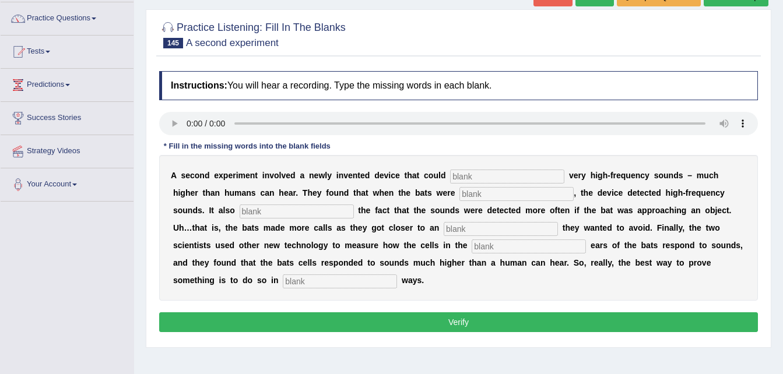
scroll to position [93, 0]
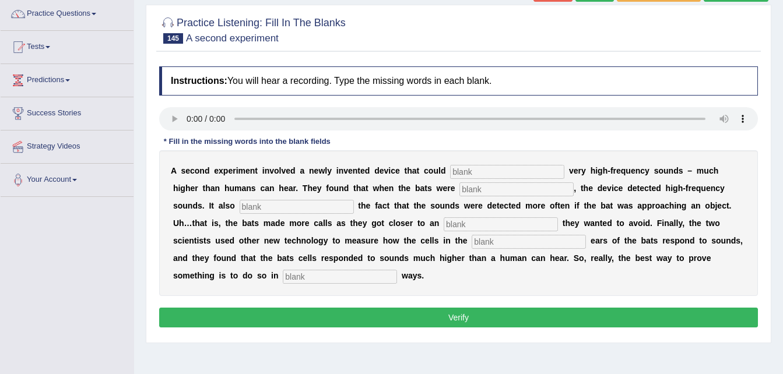
click at [450, 168] on input "text" at bounding box center [507, 172] width 114 height 14
type input "detect"
click at [459, 190] on input "text" at bounding box center [516, 189] width 114 height 14
type input "flying"
click at [245, 202] on input "text" at bounding box center [297, 207] width 114 height 14
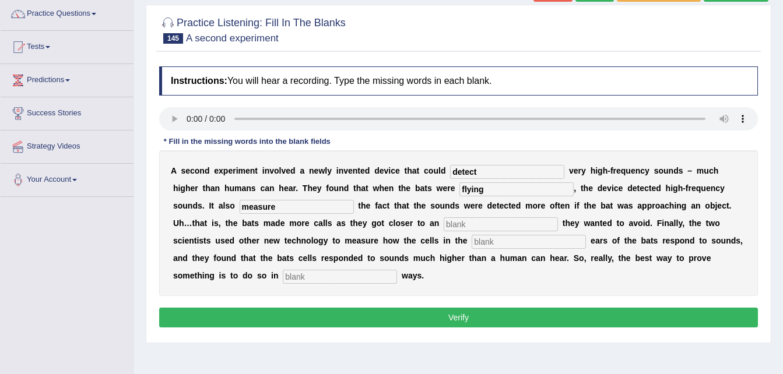
type input "measure"
click at [444, 224] on input "text" at bounding box center [501, 224] width 114 height 14
click at [444, 226] on input "text" at bounding box center [501, 224] width 114 height 14
type input "object"
click at [472, 244] on input "text" at bounding box center [529, 242] width 114 height 14
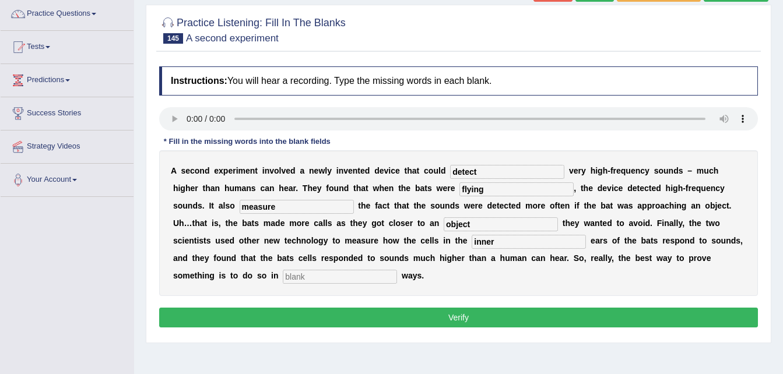
type input "inner"
click at [397, 270] on input "text" at bounding box center [340, 277] width 114 height 14
type input "multiple"
click at [420, 226] on b "o" at bounding box center [422, 223] width 5 height 9
drag, startPoint x: 299, startPoint y: 226, endPoint x: 206, endPoint y: 207, distance: 94.5
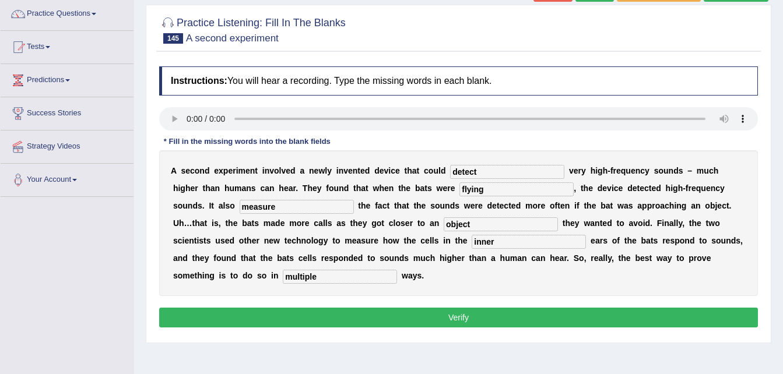
click at [206, 207] on div "A s e c o n d e x p e r i m e n t i n v o l v e d a n e w l y i n v e n t e d d…" at bounding box center [458, 223] width 599 height 146
click at [329, 308] on button "Verify" at bounding box center [458, 318] width 599 height 20
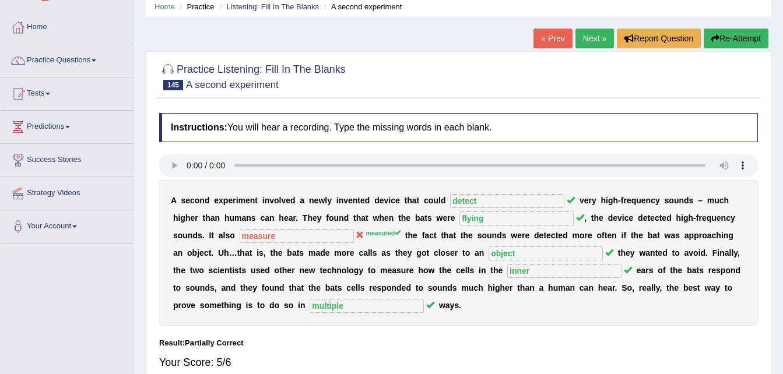
scroll to position [0, 0]
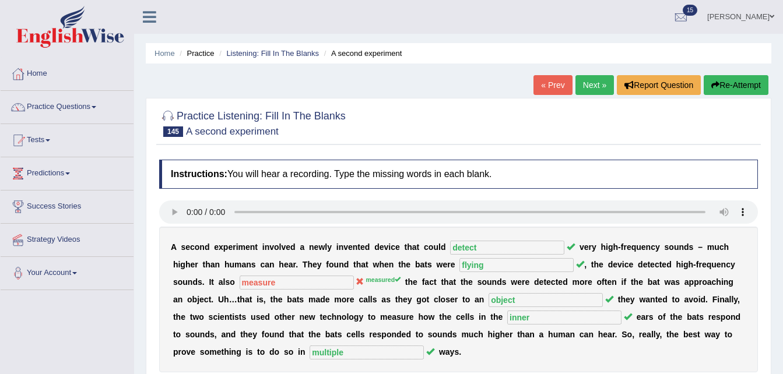
click at [588, 86] on link "Next »" at bounding box center [594, 85] width 38 height 20
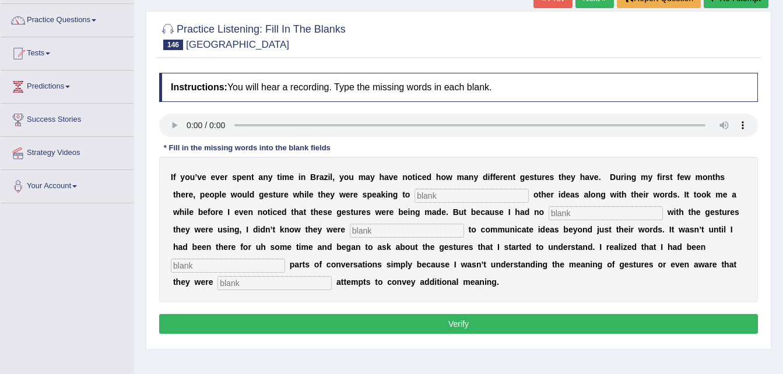
scroll to position [93, 0]
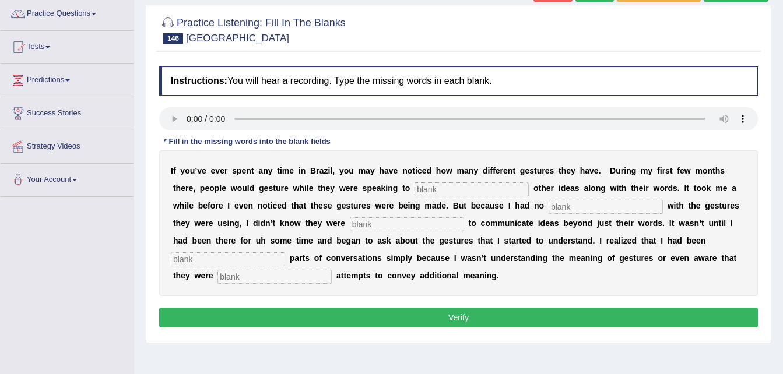
click at [414, 185] on input "text" at bounding box center [471, 189] width 114 height 14
type input "communicate"
click at [549, 206] on input "text" at bounding box center [606, 207] width 114 height 14
type input "clues"
click at [350, 223] on input "text" at bounding box center [407, 224] width 114 height 14
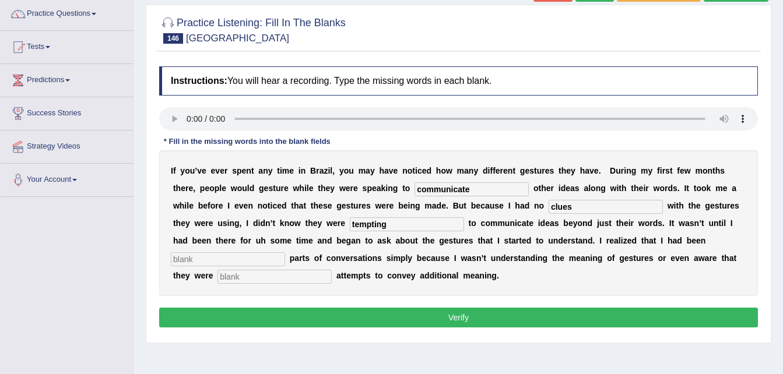
type input "tempting"
click at [285, 252] on input "text" at bounding box center [228, 259] width 114 height 14
type input "missing"
click at [332, 270] on input "text" at bounding box center [274, 277] width 114 height 14
type input "deliberate"
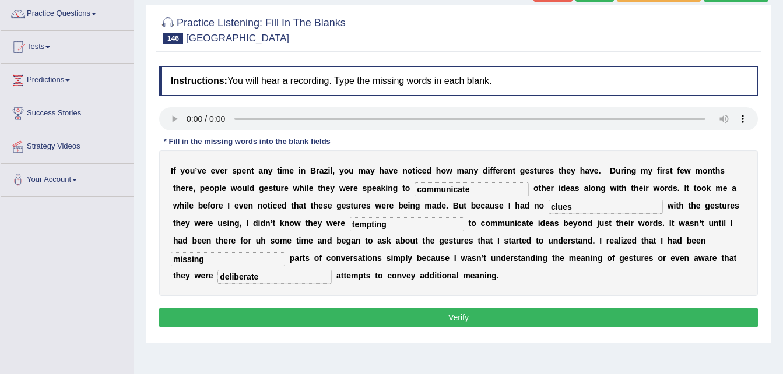
click at [549, 208] on input "clues" at bounding box center [606, 207] width 114 height 14
type input "c"
type input "fo"
click at [549, 206] on input "fo" at bounding box center [606, 207] width 114 height 14
click at [429, 311] on button "Verify" at bounding box center [458, 318] width 599 height 20
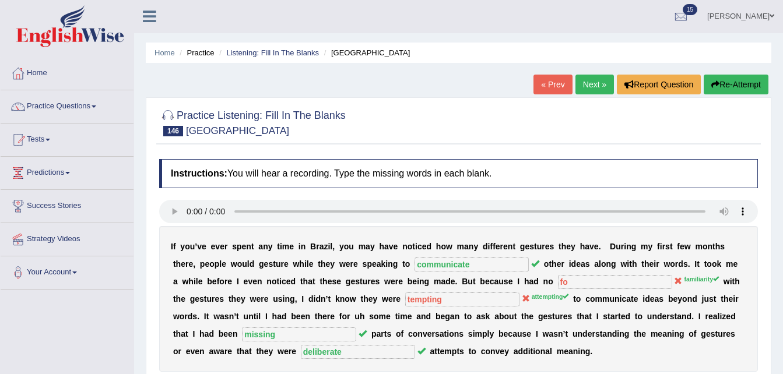
scroll to position [0, 0]
click at [603, 65] on div "Home Practice Listening: Fill In The Blanks [GEOGRAPHIC_DATA] « Prev Next » Rep…" at bounding box center [458, 291] width 649 height 583
